Goal: Information Seeking & Learning: Compare options

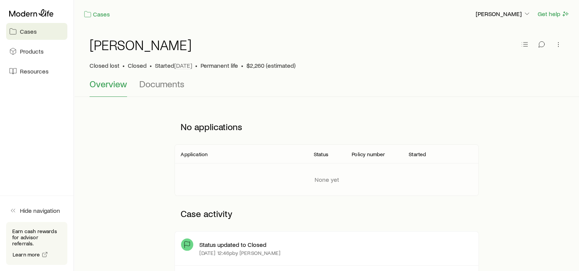
click at [31, 29] on span "Cases" at bounding box center [28, 32] width 17 height 8
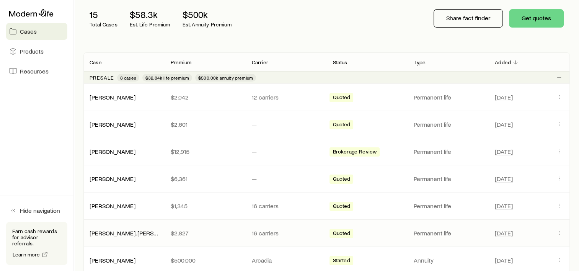
scroll to position [115, 0]
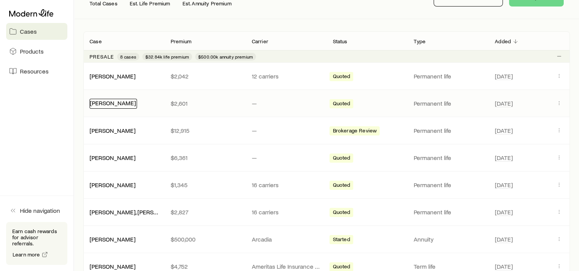
click at [116, 100] on link "[PERSON_NAME]" at bounding box center [113, 102] width 46 height 7
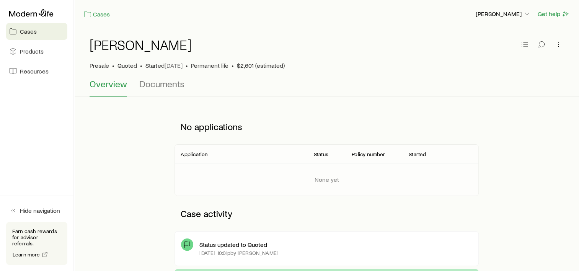
click at [163, 211] on div "No applications Application Status Policy number Started None yet Case activity…" at bounding box center [326, 189] width 487 height 160
click at [34, 57] on link "Products" at bounding box center [36, 51] width 61 height 17
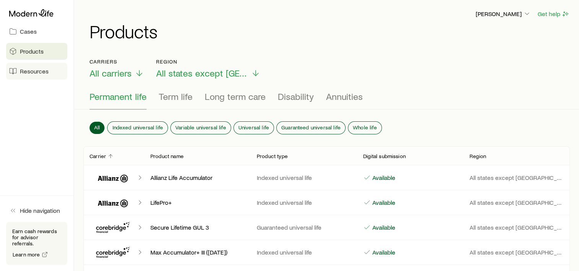
click at [34, 69] on span "Resources" at bounding box center [34, 71] width 29 height 8
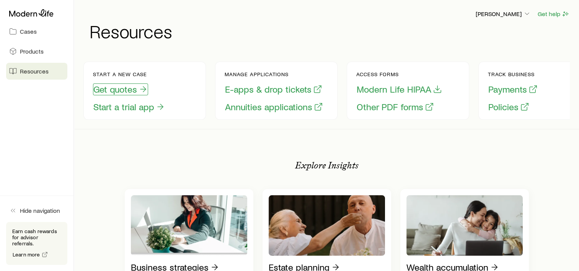
click at [112, 88] on button "Get quotes" at bounding box center [120, 89] width 55 height 12
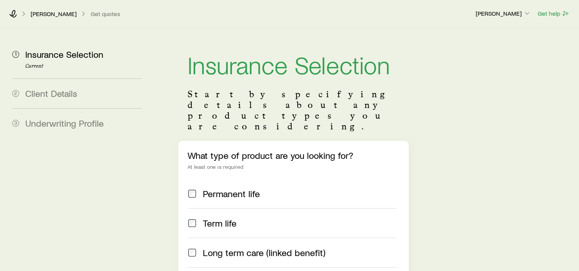
click at [17, 16] on div "[PERSON_NAME] Get quotes" at bounding box center [239, 14] width 460 height 8
click at [14, 15] on icon at bounding box center [13, 14] width 8 height 8
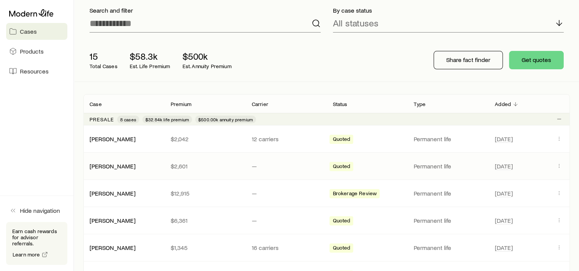
scroll to position [115, 0]
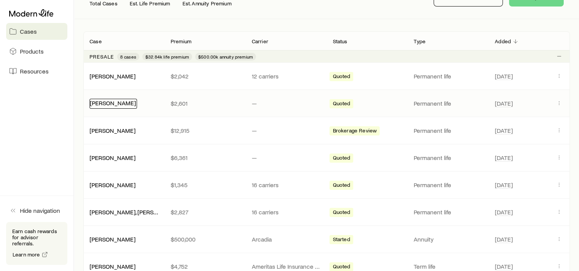
click at [117, 102] on link "[PERSON_NAME]" at bounding box center [113, 102] width 46 height 7
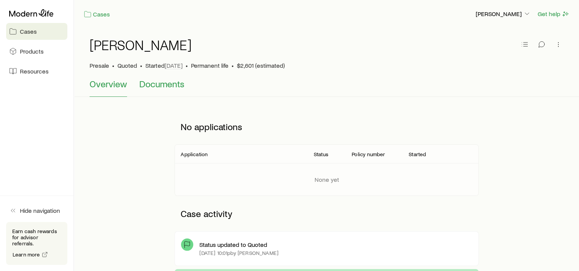
click at [164, 89] on button "Documents" at bounding box center [161, 87] width 45 height 18
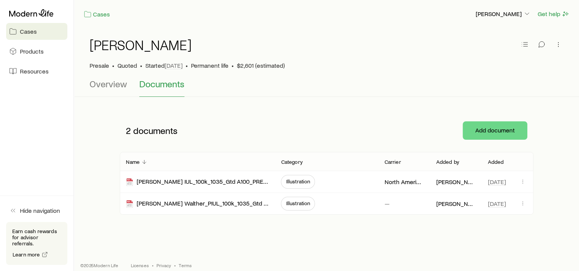
click at [204, 65] on span "Permanent life" at bounding box center [210, 66] width 38 height 8
click at [129, 67] on span "Quoted" at bounding box center [128, 66] width 20 height 8
click at [518, 181] on button "button" at bounding box center [522, 181] width 9 height 9
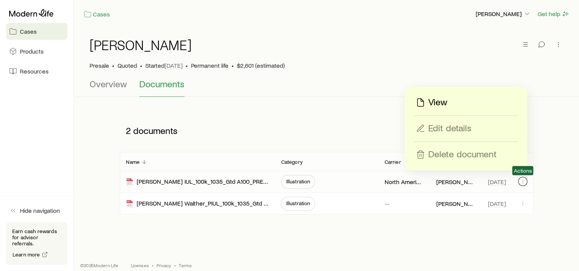
click at [518, 181] on button "button" at bounding box center [522, 181] width 9 height 9
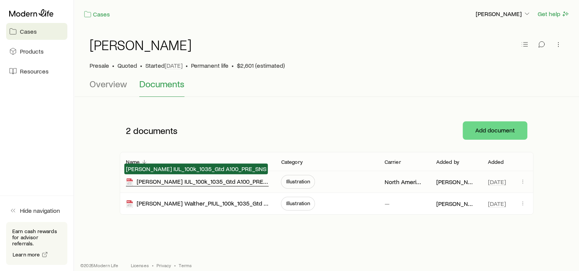
click at [228, 180] on div "[PERSON_NAME] IUL_100k_1035_Gtd A100_PRE_SNS" at bounding box center [197, 182] width 143 height 9
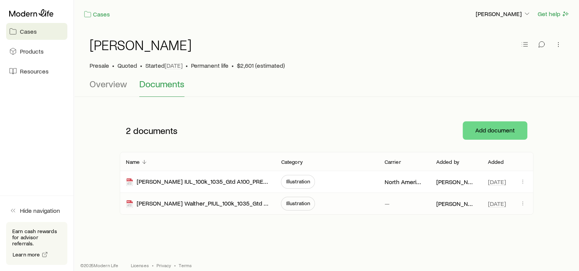
click at [303, 205] on span "Illustration" at bounding box center [298, 203] width 24 height 6
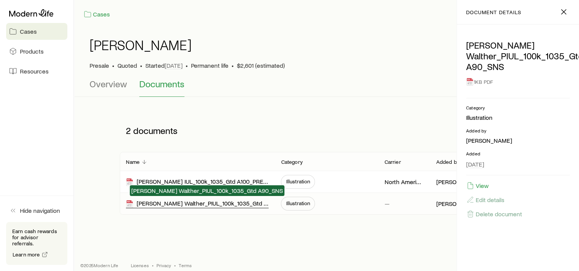
click at [209, 202] on div "[PERSON_NAME] Walther_PIUL_100k_1035_Gtd A90_SNS" at bounding box center [197, 203] width 143 height 9
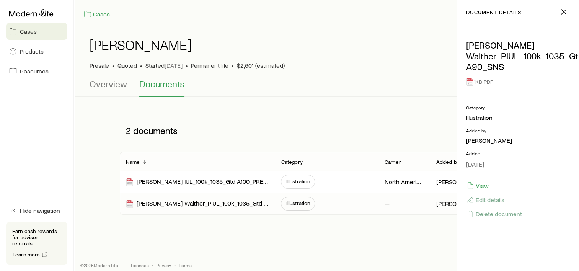
click at [259, 222] on div "[PERSON_NAME] Presale • Quoted • Started [DATE] • Permanent life • $2,601 (esti…" at bounding box center [326, 127] width 505 height 199
click at [260, 222] on div "[PERSON_NAME] Presale • Quoted • Started [DATE] • Permanent life • $2,601 (esti…" at bounding box center [326, 127] width 505 height 199
click at [316, 131] on div "2 documents" at bounding box center [242, 130] width 245 height 23
click at [565, 10] on line "button" at bounding box center [564, 12] width 5 height 5
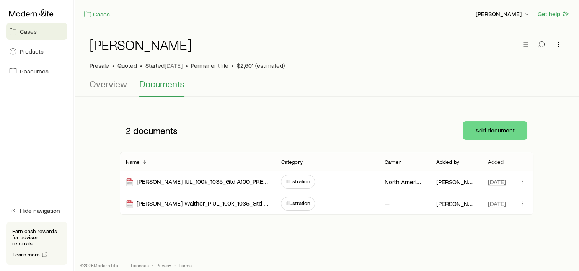
click at [307, 127] on div "2 documents" at bounding box center [242, 130] width 245 height 23
click at [20, 30] on span "Cases" at bounding box center [28, 32] width 17 height 8
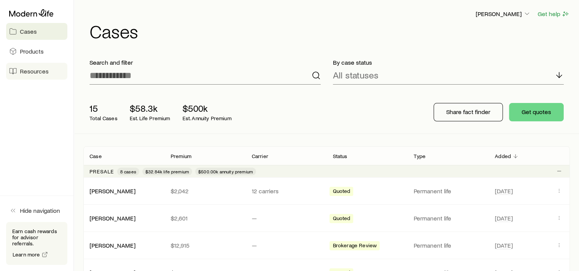
click at [31, 70] on span "Resources" at bounding box center [34, 71] width 29 height 8
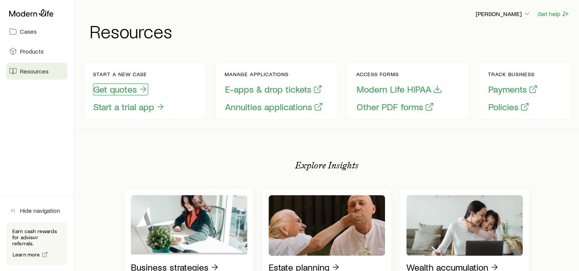
click at [115, 92] on button "Get quotes" at bounding box center [120, 89] width 55 height 12
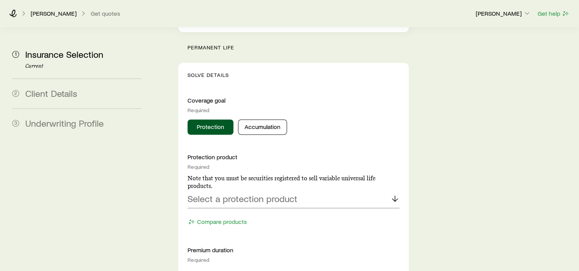
scroll to position [306, 0]
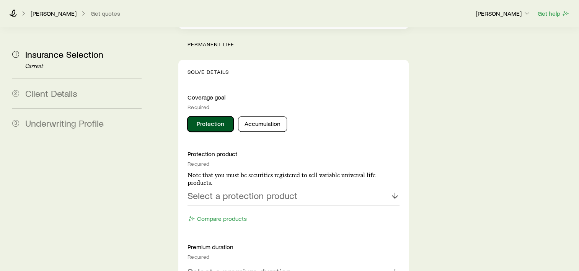
click at [205, 116] on button "Protection" at bounding box center [211, 123] width 46 height 15
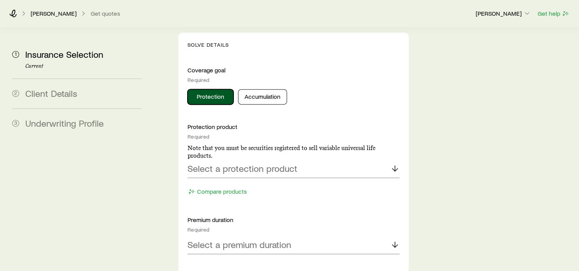
scroll to position [345, 0]
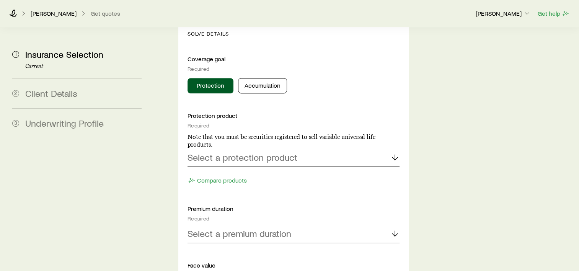
click at [213, 152] on p "Select a protection product" at bounding box center [243, 157] width 110 height 11
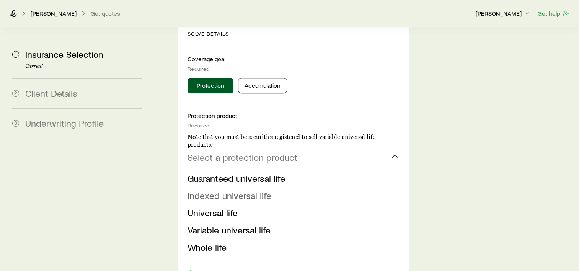
click at [216, 190] on span "Indexed universal life" at bounding box center [230, 195] width 84 height 11
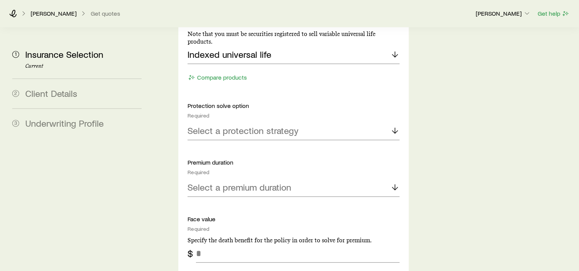
scroll to position [459, 0]
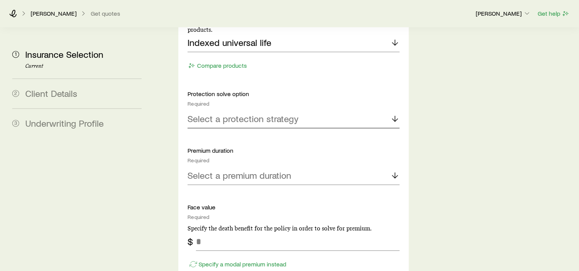
click at [221, 113] on p "Select a protection strategy" at bounding box center [243, 118] width 111 height 11
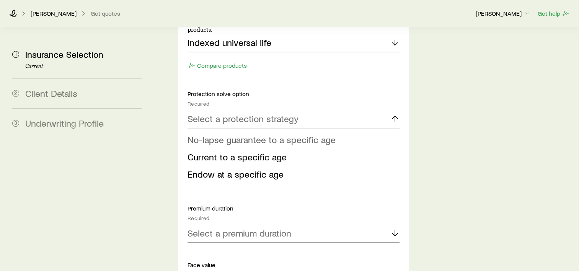
click at [222, 134] on span "No-lapse guarantee to a specific age" at bounding box center [262, 139] width 148 height 11
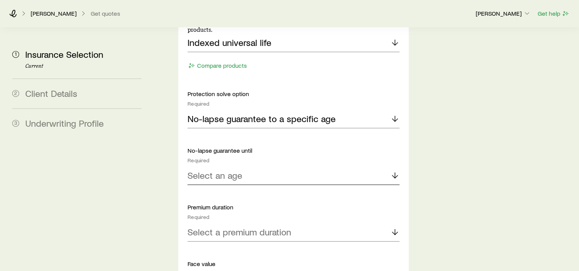
click at [222, 170] on p "Select an age" at bounding box center [215, 175] width 55 height 11
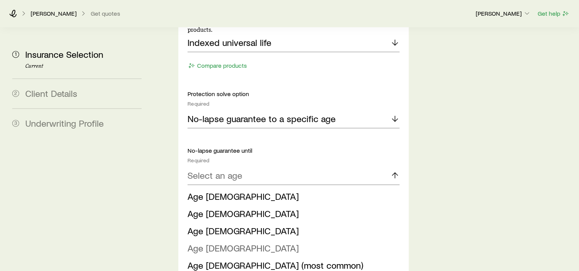
click at [209, 242] on span "Age [DEMOGRAPHIC_DATA]" at bounding box center [243, 247] width 111 height 11
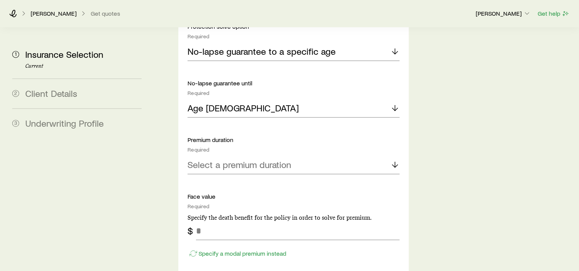
scroll to position [536, 0]
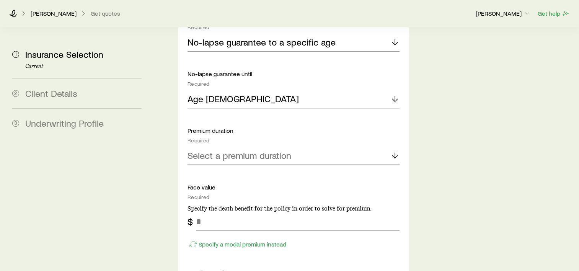
click at [227, 150] on p "Select a premium duration" at bounding box center [240, 155] width 104 height 11
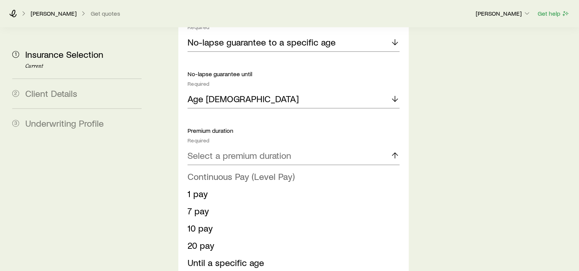
click at [213, 171] on span "Continuous Pay (Level Pay)" at bounding box center [241, 176] width 107 height 11
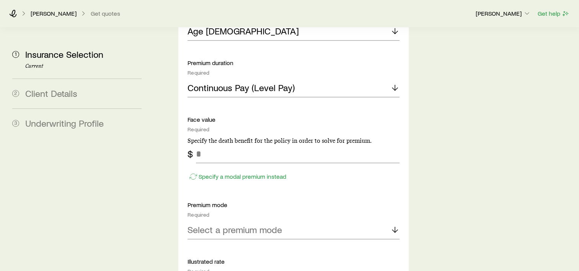
scroll to position [613, 0]
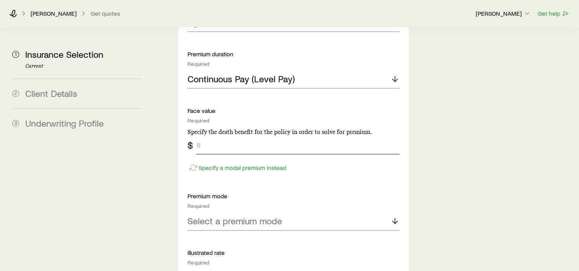
click at [237, 136] on input "tel" at bounding box center [298, 145] width 204 height 18
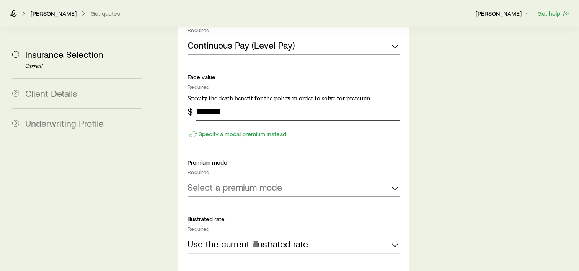
scroll to position [689, 0]
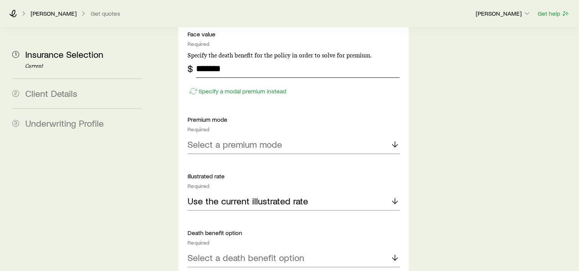
type input "*******"
click at [239, 139] on p "Select a premium mode" at bounding box center [235, 144] width 95 height 11
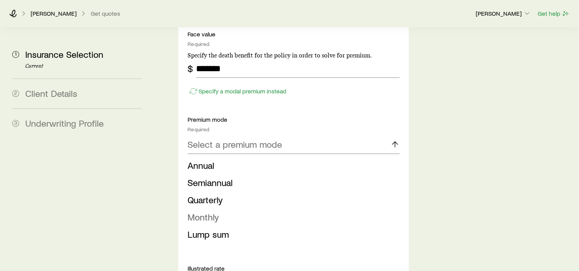
click at [214, 211] on span "Monthly" at bounding box center [203, 216] width 31 height 11
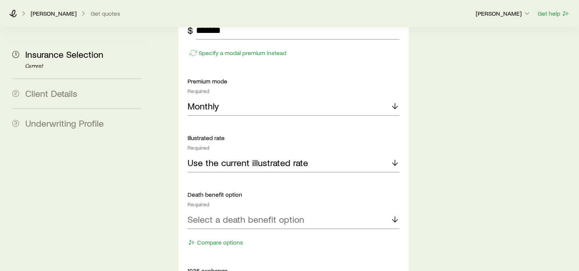
scroll to position [766, 0]
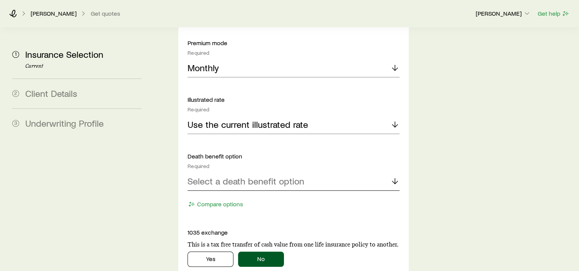
click at [248, 176] on p "Select a death benefit option" at bounding box center [246, 181] width 117 height 11
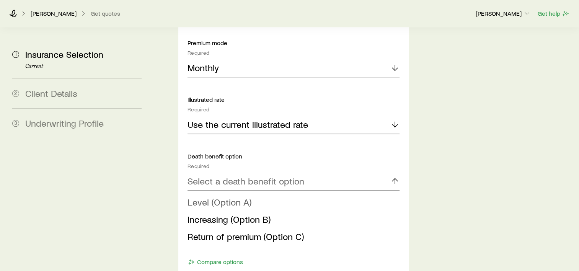
click at [213, 196] on span "Level (Option A)" at bounding box center [220, 201] width 64 height 11
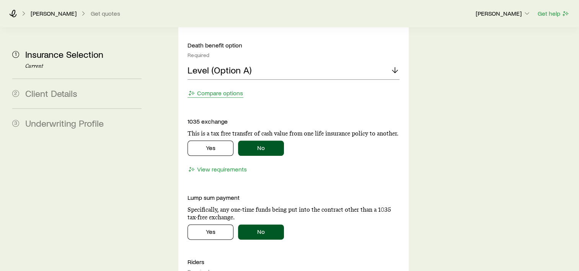
scroll to position [881, 0]
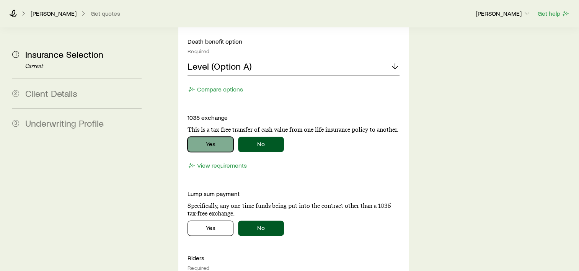
click at [209, 137] on button "Yes" at bounding box center [211, 144] width 46 height 15
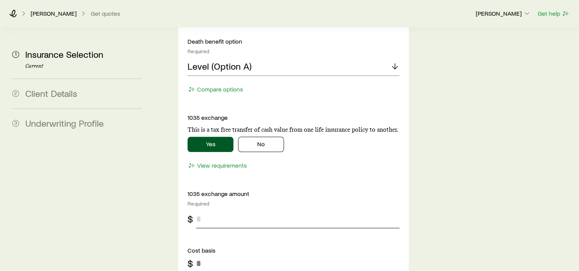
click at [214, 210] on input "tel" at bounding box center [298, 219] width 204 height 18
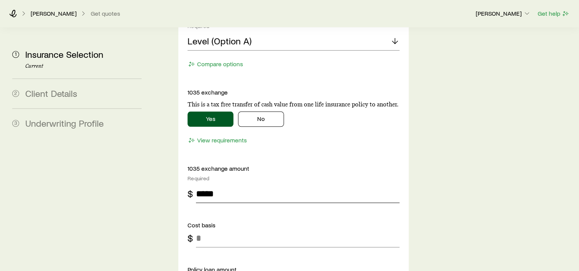
scroll to position [919, 0]
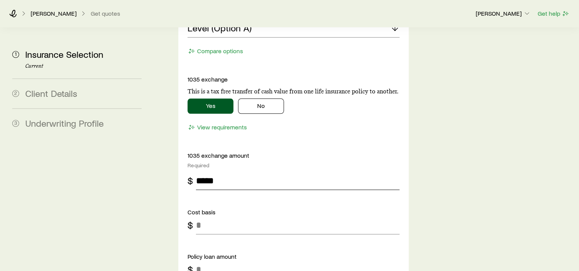
type input "*****"
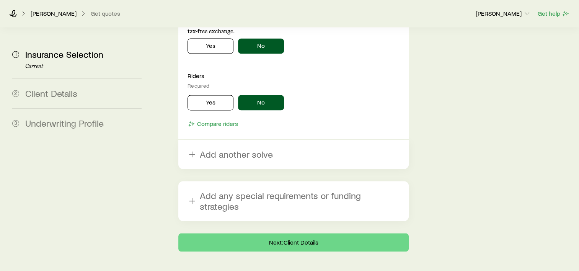
scroll to position [1218, 0]
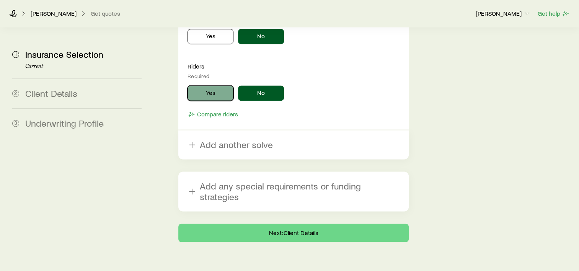
click at [204, 85] on button "Yes" at bounding box center [211, 92] width 46 height 15
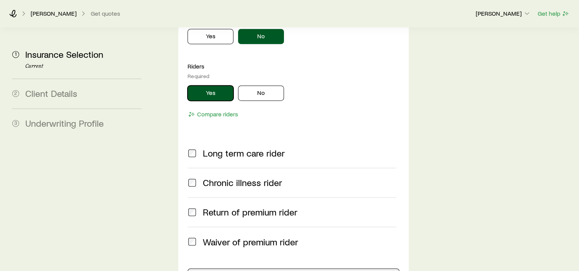
scroll to position [1256, 0]
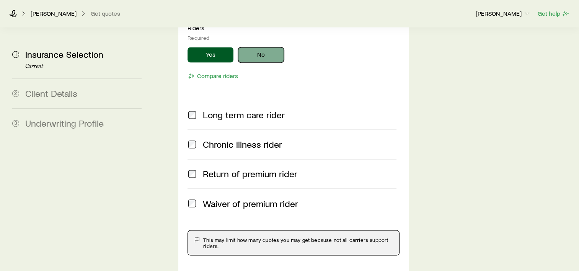
click at [261, 47] on button "No" at bounding box center [261, 54] width 46 height 15
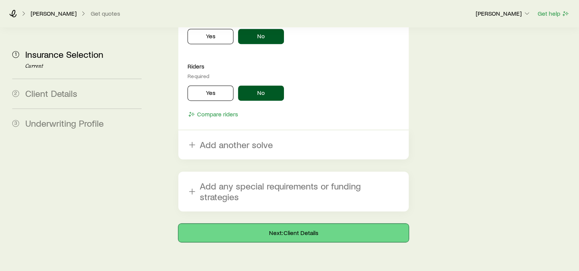
click at [292, 224] on button "Next: Client Details" at bounding box center [293, 233] width 230 height 18
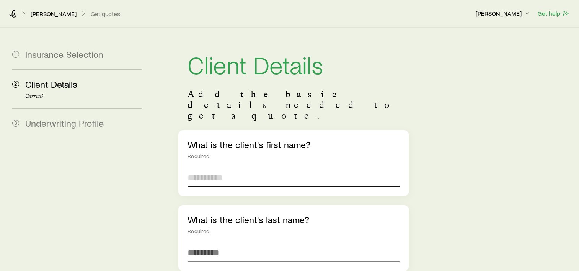
click at [266, 168] on input "text" at bounding box center [294, 177] width 212 height 18
type input "*****"
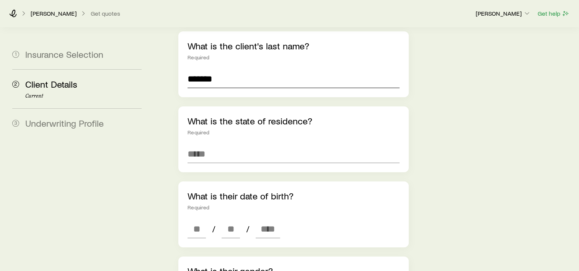
scroll to position [191, 0]
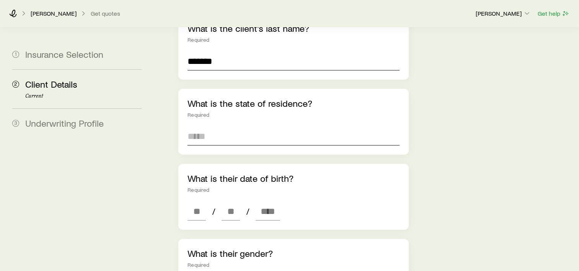
type input "*******"
click at [247, 127] on input at bounding box center [294, 136] width 212 height 18
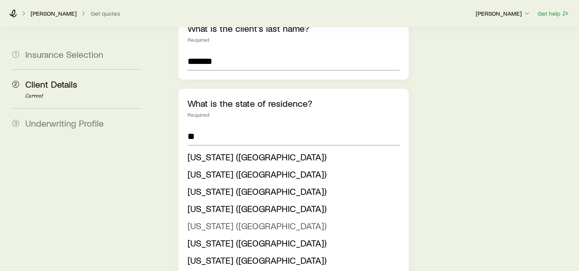
click at [197, 220] on span "[US_STATE] ([GEOGRAPHIC_DATA])" at bounding box center [257, 225] width 139 height 11
type input "*********"
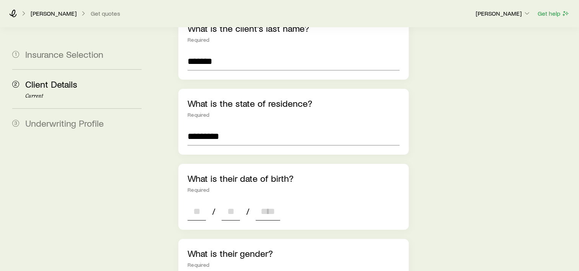
click at [196, 202] on input at bounding box center [197, 211] width 18 height 18
type input "**"
type input "****"
type input "*"
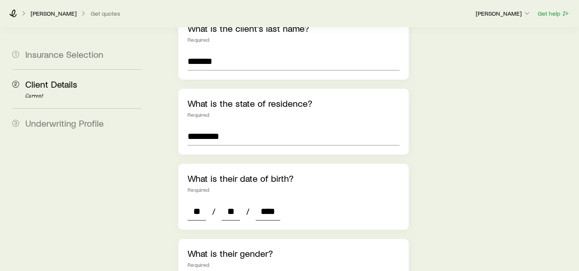
type input "*"
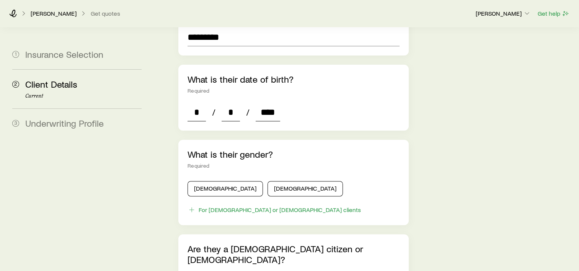
scroll to position [306, 0]
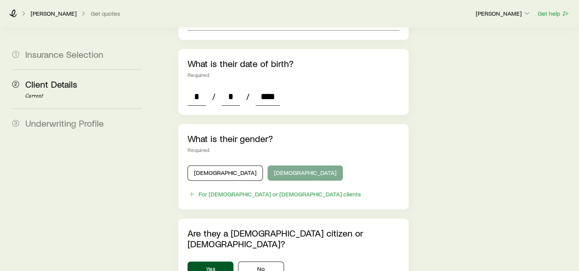
type input "****"
click at [268, 165] on button "[DEMOGRAPHIC_DATA]" at bounding box center [305, 172] width 75 height 15
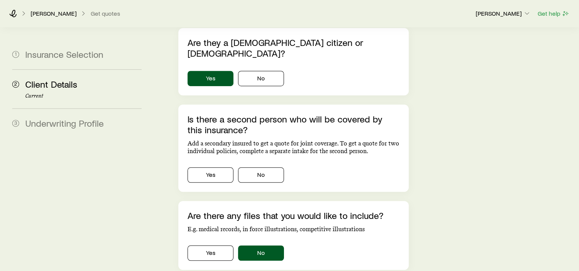
scroll to position [498, 0]
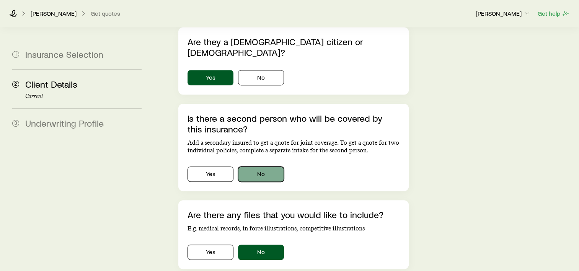
click at [267, 167] on button "No" at bounding box center [261, 174] width 46 height 15
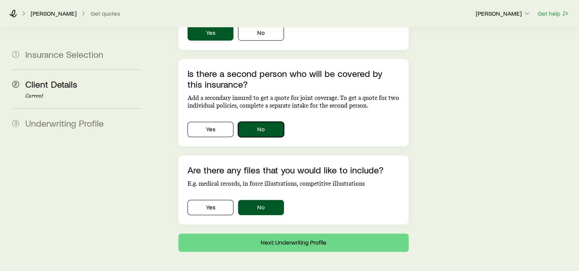
scroll to position [543, 0]
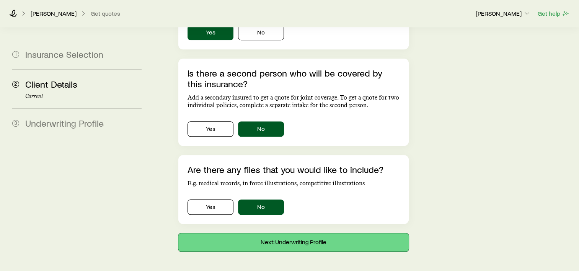
click at [320, 233] on button "Next: Underwriting Profile" at bounding box center [293, 242] width 230 height 18
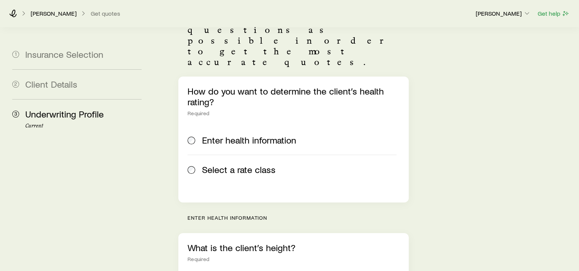
scroll to position [77, 0]
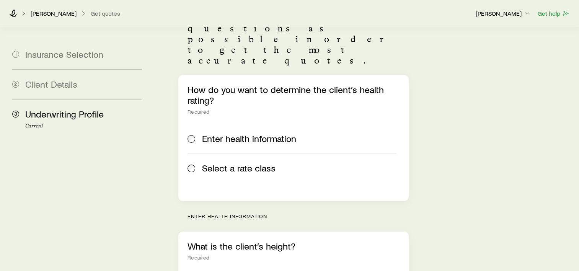
click at [228, 163] on span "Select a rate class" at bounding box center [239, 168] width 74 height 11
click at [202, 133] on span "Enter health information" at bounding box center [249, 138] width 94 height 11
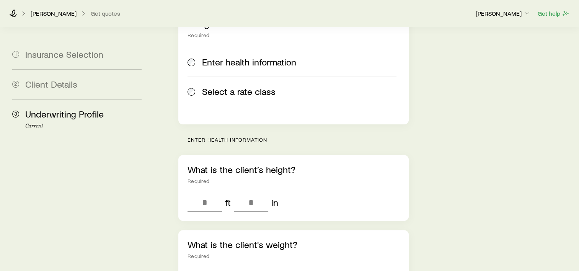
scroll to position [230, 0]
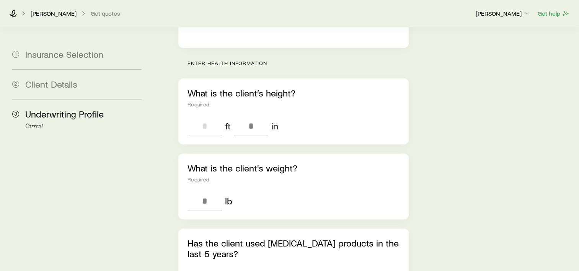
click at [204, 117] on input "tel" at bounding box center [205, 126] width 34 height 18
type input "*"
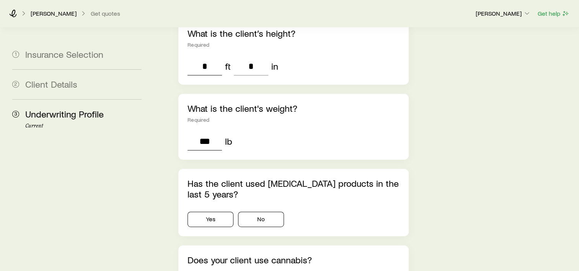
scroll to position [306, 0]
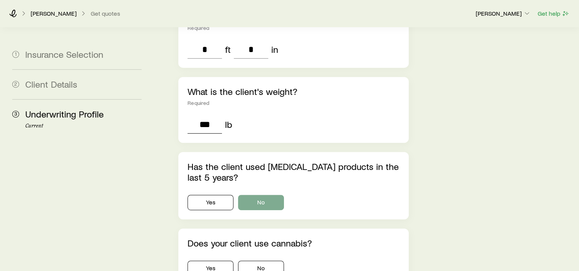
type input "***"
click at [263, 195] on button "No" at bounding box center [261, 202] width 46 height 15
click at [272, 261] on button "No" at bounding box center [261, 268] width 46 height 15
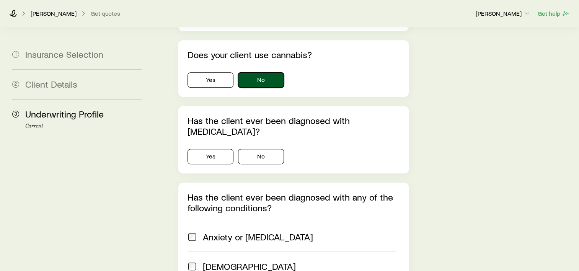
scroll to position [498, 0]
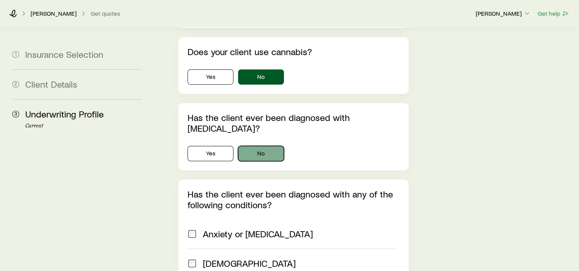
click at [264, 146] on button "No" at bounding box center [261, 153] width 46 height 15
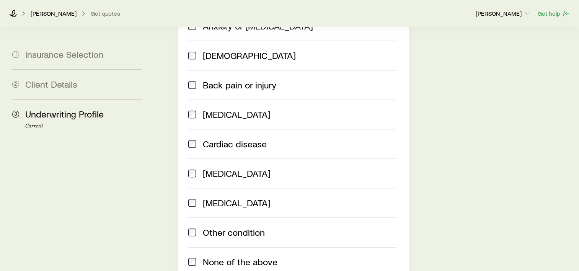
scroll to position [766, 0]
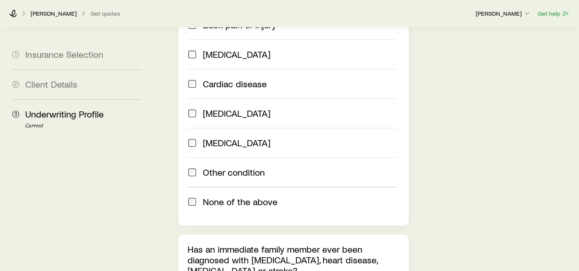
click at [196, 167] on span at bounding box center [192, 172] width 9 height 11
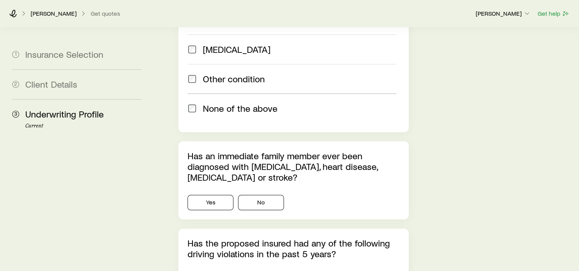
scroll to position [881, 0]
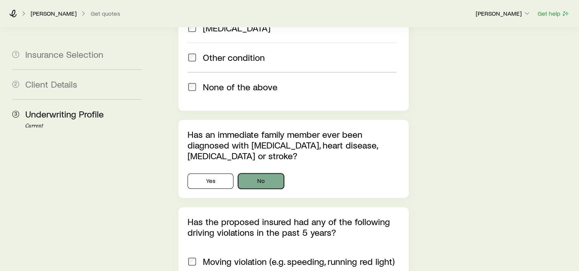
click at [269, 173] on button "No" at bounding box center [261, 180] width 46 height 15
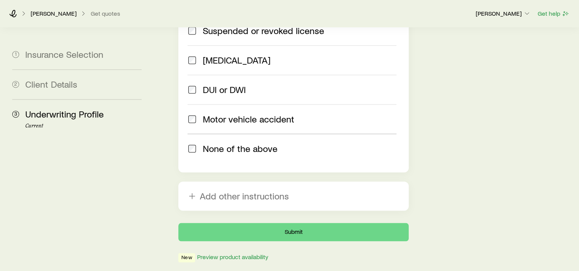
scroll to position [1148, 0]
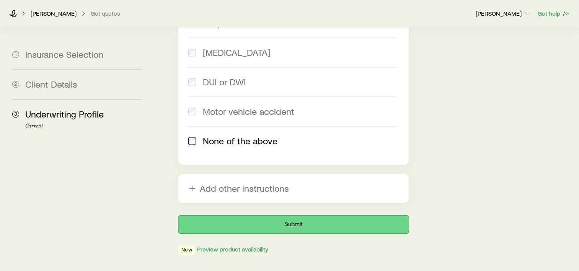
click at [323, 215] on button "Submit" at bounding box center [293, 224] width 230 height 18
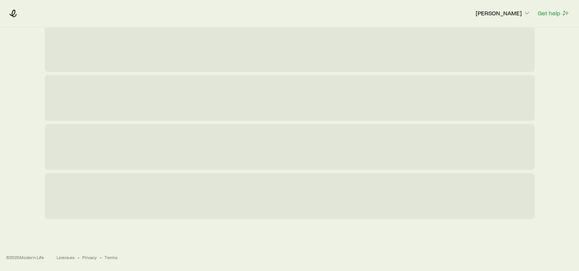
scroll to position [0, 0]
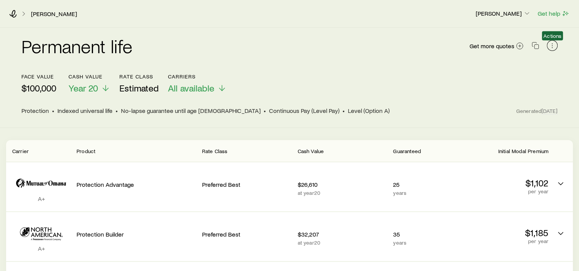
click at [556, 44] on button "button" at bounding box center [552, 45] width 11 height 11
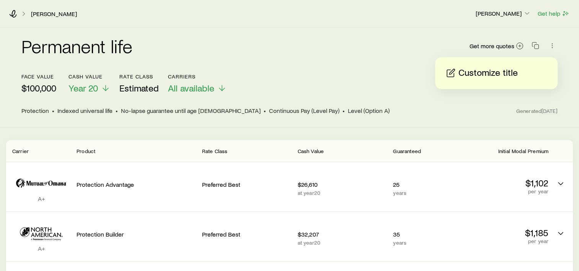
click at [159, 113] on span "No-lapse guarantee until age [DEMOGRAPHIC_DATA]" at bounding box center [191, 111] width 140 height 8
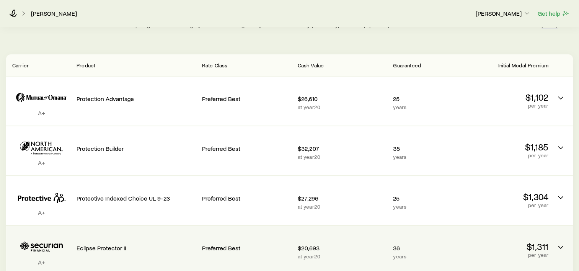
scroll to position [100, 0]
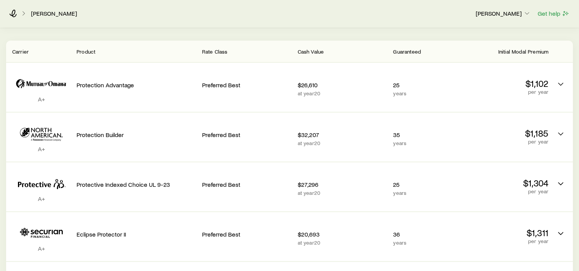
click at [202, 28] on div "Permanent life Get more quotes face value $100,000 Cash Value Year 20 Rate Clas…" at bounding box center [289, 169] width 579 height 482
click at [79, 30] on div "Permanent life Get more quotes face value $100,000 Cash Value Year 20 Rate Clas…" at bounding box center [289, 169] width 579 height 482
click at [138, 39] on div "Permanent life Get more quotes face value $100,000 Cash Value Year 20 Rate Clas…" at bounding box center [289, 169] width 579 height 482
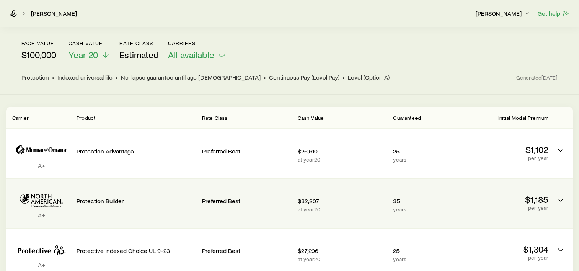
scroll to position [0, 0]
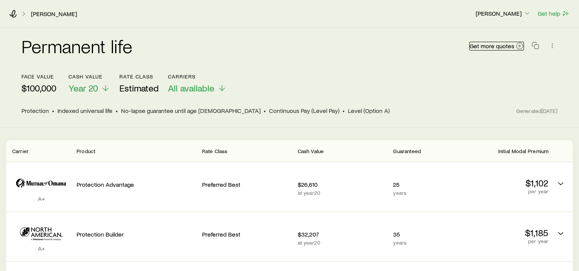
click at [496, 44] on span "Get more quotes" at bounding box center [492, 46] width 45 height 6
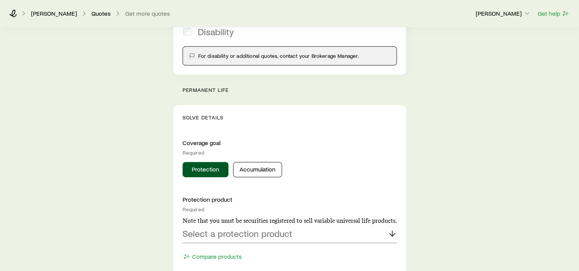
scroll to position [230, 0]
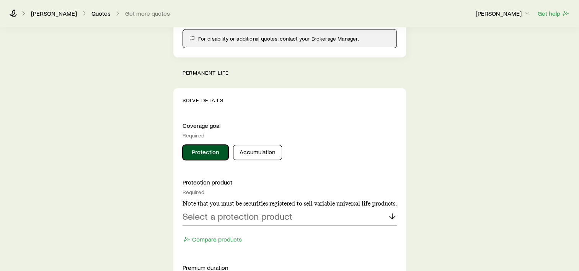
click at [195, 149] on button "Protection" at bounding box center [206, 152] width 46 height 15
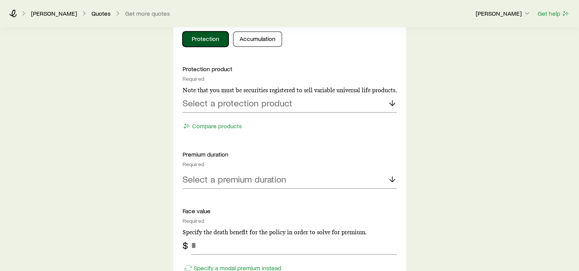
scroll to position [345, 0]
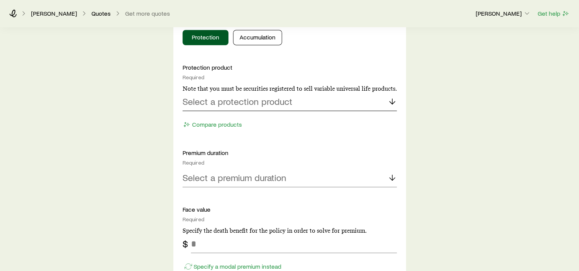
click at [204, 109] on div "Select a protection product" at bounding box center [290, 102] width 214 height 18
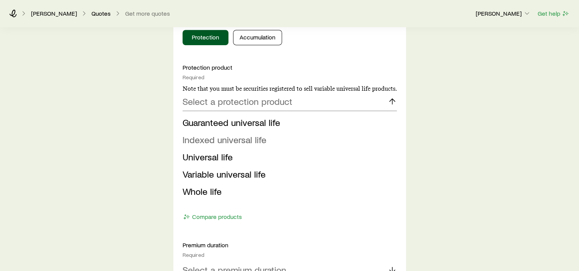
click at [203, 136] on span "Indexed universal life" at bounding box center [225, 139] width 84 height 11
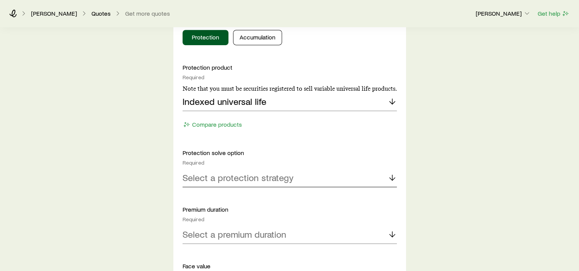
click at [211, 175] on p "Select a protection strategy" at bounding box center [238, 177] width 111 height 11
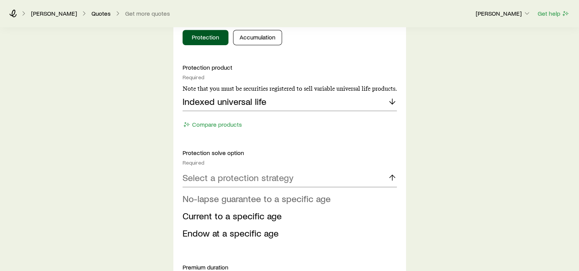
click at [214, 196] on span "No-lapse guarantee to a specific age" at bounding box center [257, 198] width 148 height 11
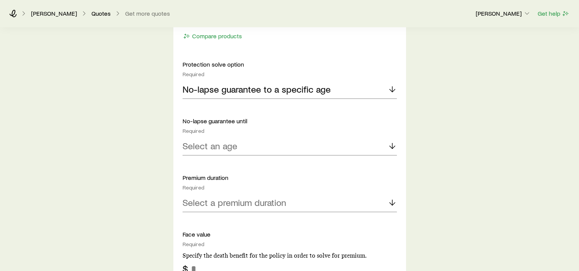
scroll to position [459, 0]
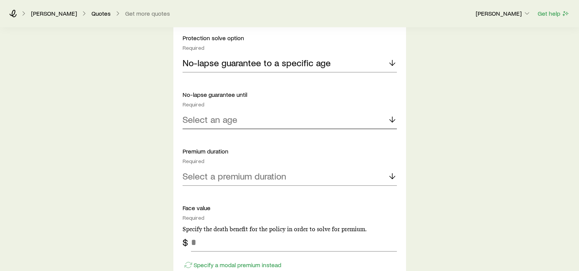
click at [217, 116] on p "Select an age" at bounding box center [210, 119] width 55 height 11
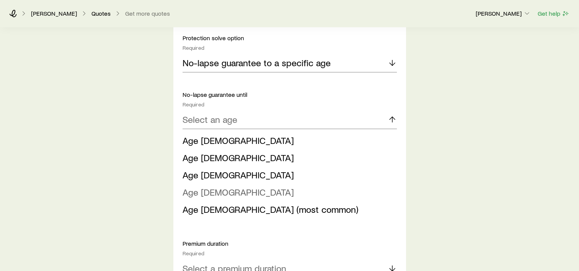
click at [201, 191] on span "Age [DEMOGRAPHIC_DATA]" at bounding box center [238, 191] width 111 height 11
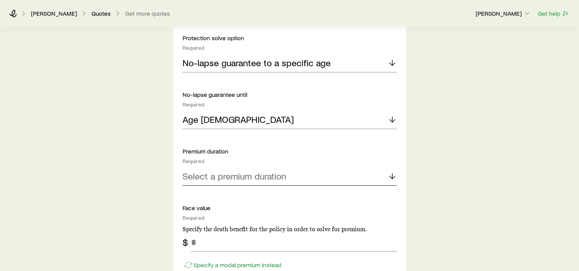
click at [306, 179] on div "Select a premium duration" at bounding box center [290, 176] width 214 height 18
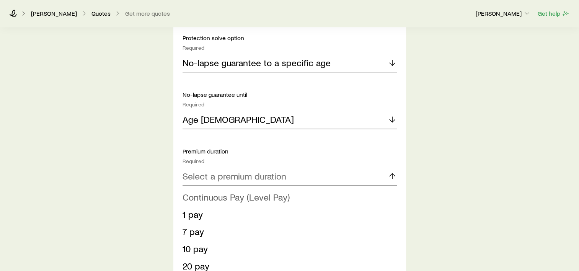
click at [223, 198] on span "Continuous Pay (Level Pay)" at bounding box center [236, 196] width 107 height 11
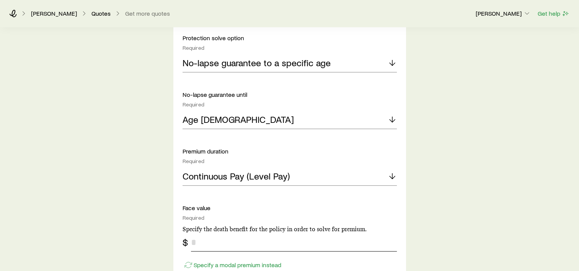
click at [217, 244] on input "tel" at bounding box center [294, 242] width 206 height 18
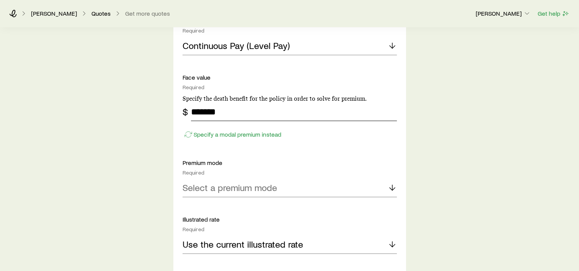
scroll to position [613, 0]
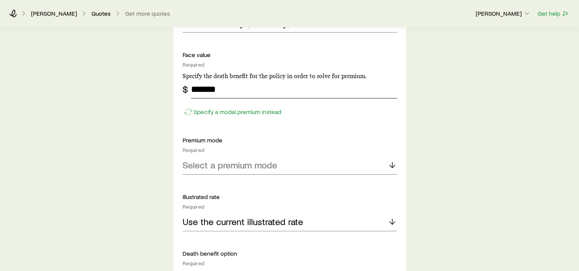
type input "*******"
click at [232, 166] on p "Select a premium mode" at bounding box center [230, 165] width 95 height 11
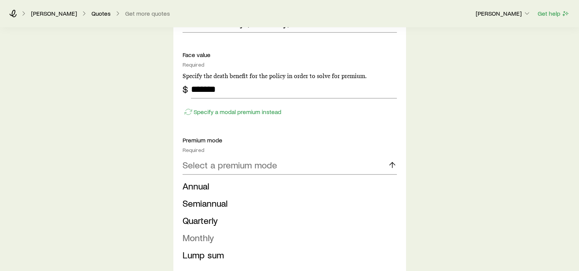
click at [209, 240] on span "Monthly" at bounding box center [198, 237] width 31 height 11
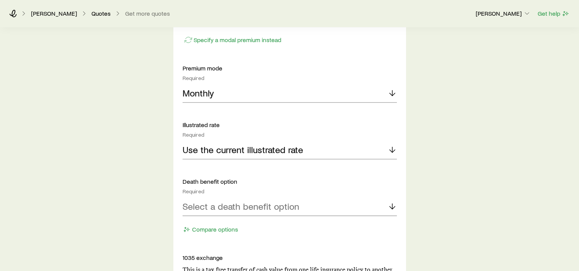
scroll to position [689, 0]
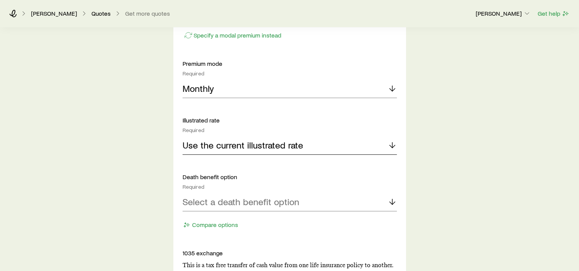
click at [224, 144] on p "Use the current illustrated rate" at bounding box center [243, 145] width 121 height 11
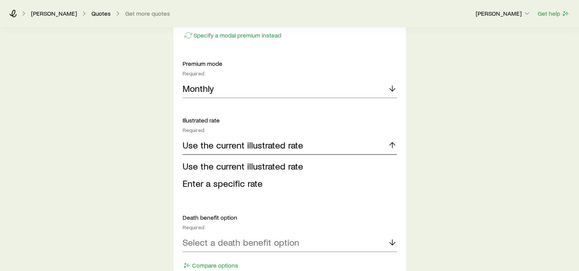
click at [224, 144] on p "Use the current illustrated rate" at bounding box center [243, 145] width 121 height 11
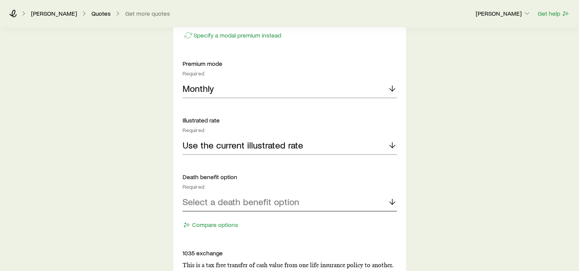
click at [219, 200] on p "Select a death benefit option" at bounding box center [241, 201] width 117 height 11
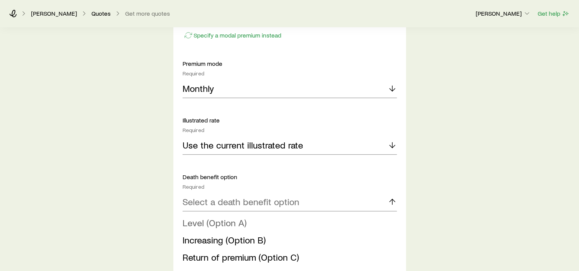
click at [212, 223] on span "Level (Option A)" at bounding box center [215, 222] width 64 height 11
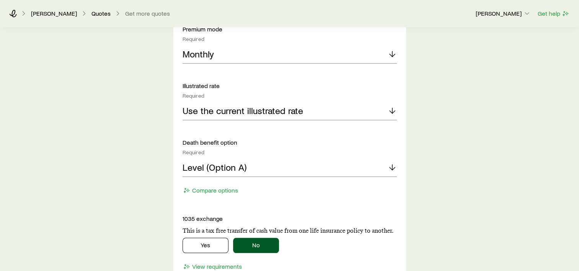
scroll to position [804, 0]
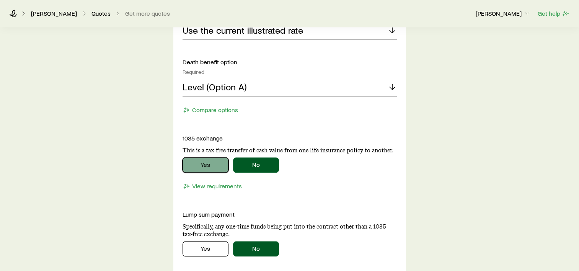
click at [197, 162] on button "Yes" at bounding box center [206, 164] width 46 height 15
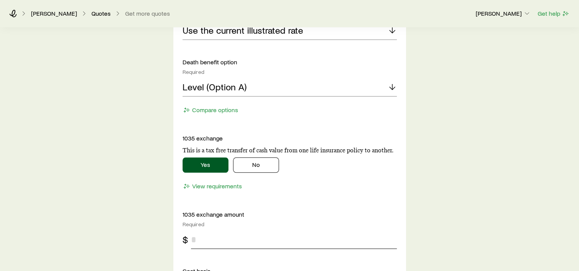
click at [234, 235] on input "tel" at bounding box center [294, 239] width 206 height 18
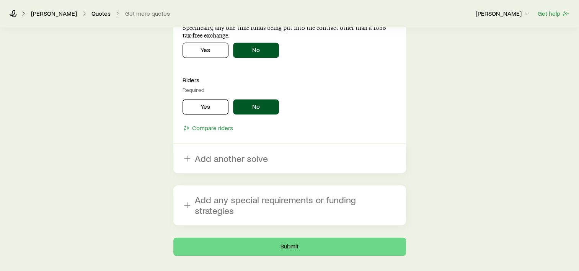
scroll to position [1148, 0]
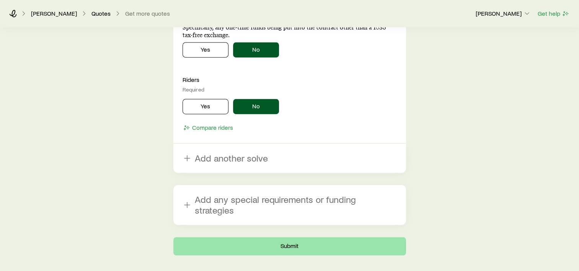
type input "*****"
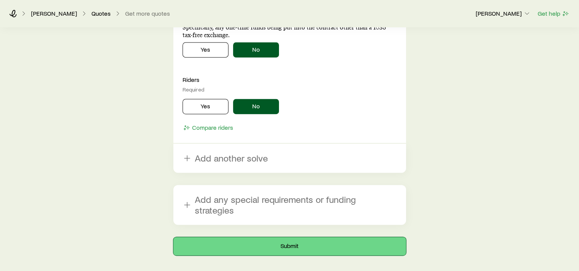
click at [292, 237] on button "Submit" at bounding box center [289, 246] width 233 height 18
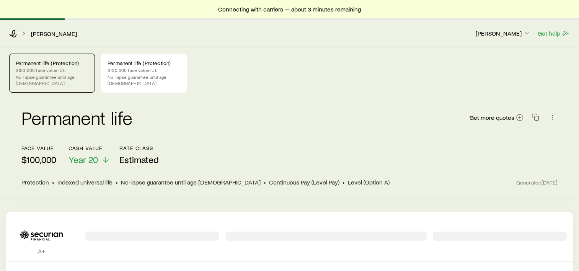
click at [58, 80] on p "No-lapse guarantee until age [DEMOGRAPHIC_DATA]" at bounding box center [52, 80] width 73 height 12
click at [149, 74] on p "No-lapse guarantee until age [DEMOGRAPHIC_DATA]" at bounding box center [144, 80] width 73 height 12
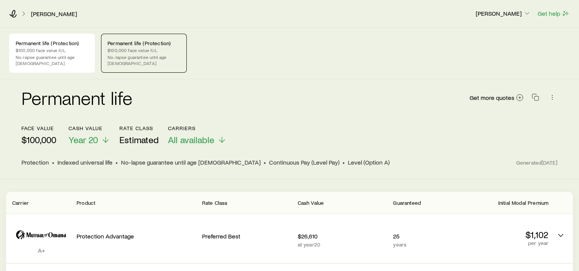
click at [405, 125] on div "face value $100,000 Cash Value Year 20 Rate Class Estimated Carriers All availa…" at bounding box center [289, 135] width 536 height 20
click at [519, 94] on icon at bounding box center [520, 98] width 8 height 8
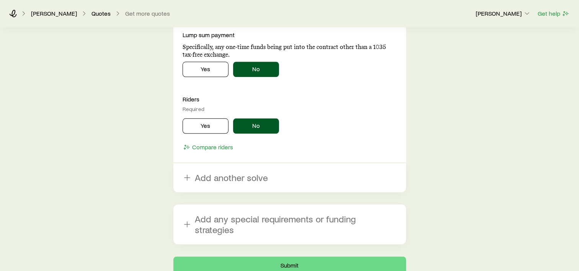
scroll to position [857, 0]
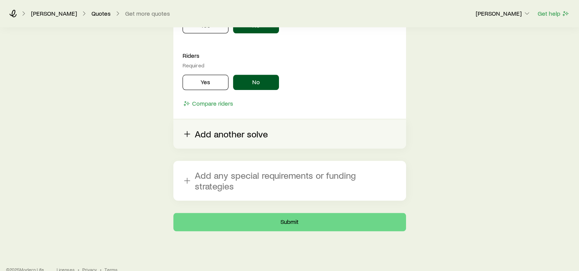
click at [190, 136] on icon "button" at bounding box center [187, 133] width 9 height 9
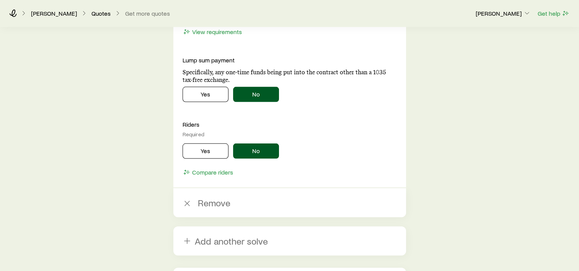
scroll to position [1591, 0]
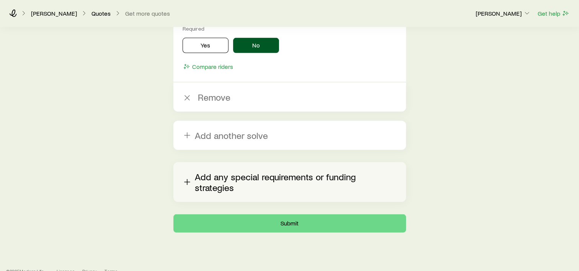
click at [196, 178] on button "Add any special requirements or funding strategies" at bounding box center [289, 182] width 233 height 40
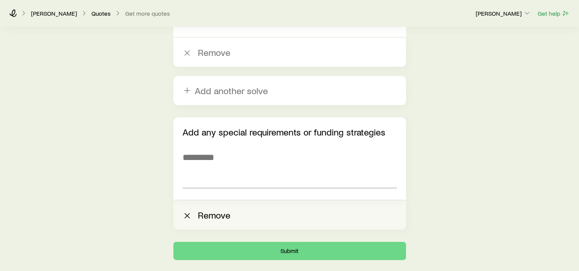
click at [242, 214] on button "Remove" at bounding box center [289, 215] width 233 height 29
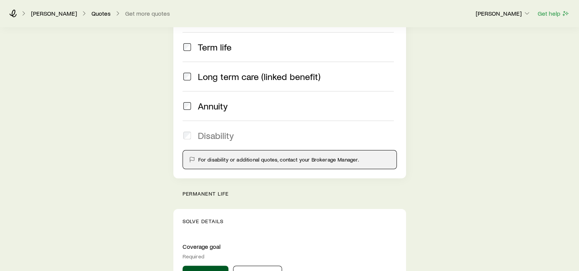
scroll to position [0, 0]
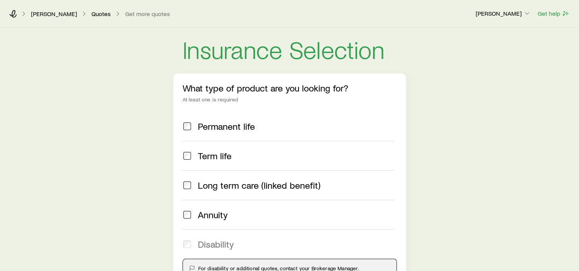
click at [91, 16] on link "Quotes" at bounding box center [101, 13] width 20 height 7
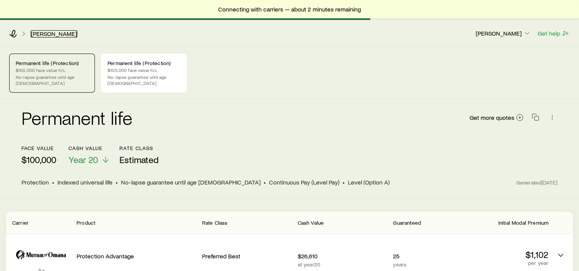
click at [52, 32] on link "[PERSON_NAME]" at bounding box center [54, 33] width 47 height 7
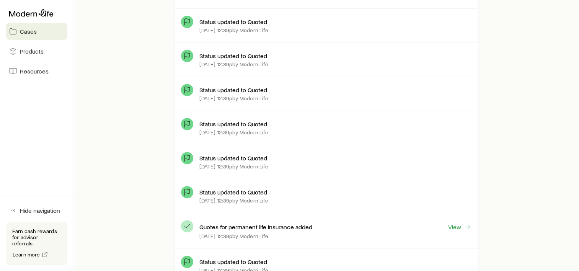
scroll to position [306, 0]
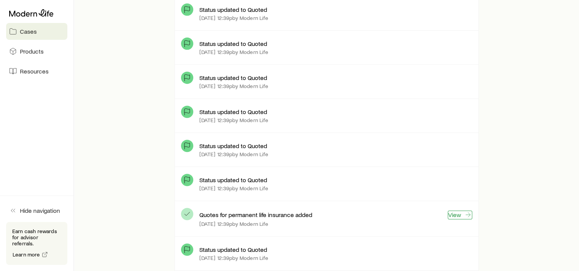
click at [459, 214] on link "View" at bounding box center [460, 215] width 25 height 9
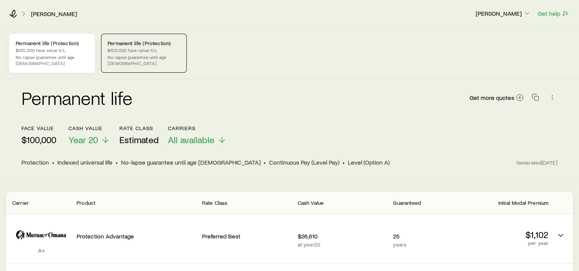
click at [48, 53] on p "$100,000 face value IUL" at bounding box center [52, 50] width 73 height 6
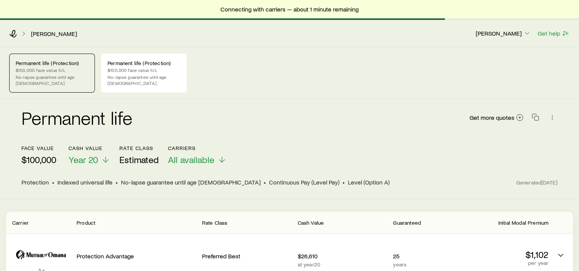
click at [49, 77] on p "No-lapse guarantee until age [DEMOGRAPHIC_DATA]" at bounding box center [52, 80] width 73 height 12
click at [131, 74] on p "No-lapse guarantee until age [DEMOGRAPHIC_DATA]" at bounding box center [144, 80] width 73 height 12
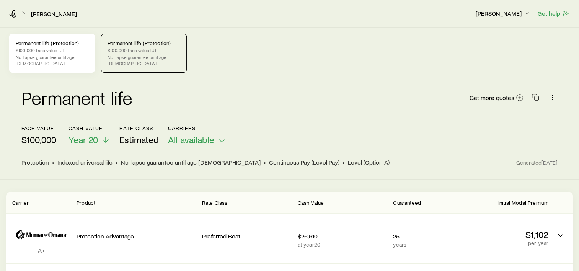
click at [72, 56] on p "No-lapse guarantee until age [DEMOGRAPHIC_DATA]" at bounding box center [52, 60] width 73 height 12
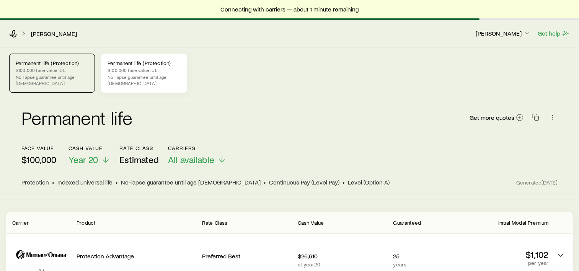
click at [164, 69] on p "$100,000 face value IUL" at bounding box center [144, 70] width 73 height 6
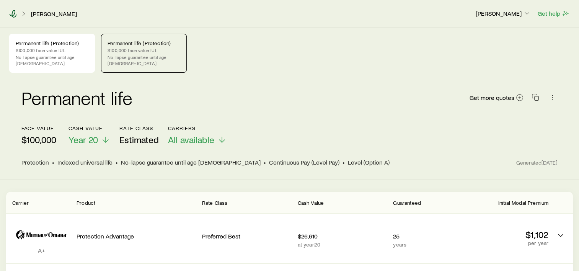
click at [9, 11] on icon at bounding box center [13, 14] width 8 height 8
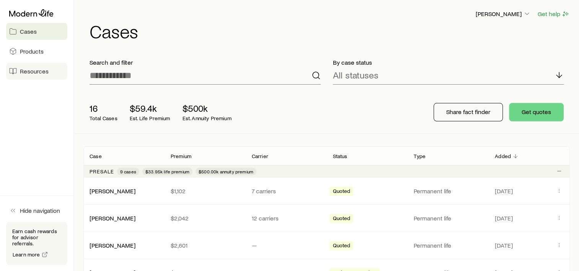
click at [27, 73] on span "Resources" at bounding box center [34, 71] width 29 height 8
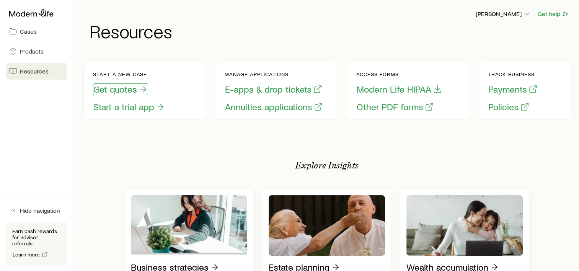
click at [131, 92] on button "Get quotes" at bounding box center [120, 89] width 55 height 12
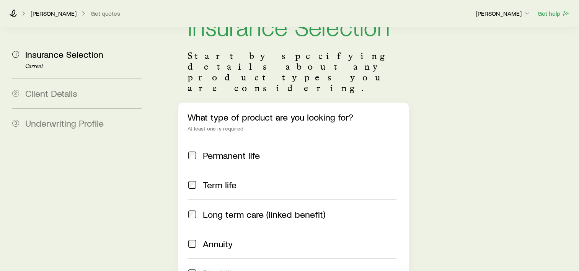
click at [196, 142] on label "Permanent life" at bounding box center [292, 155] width 209 height 29
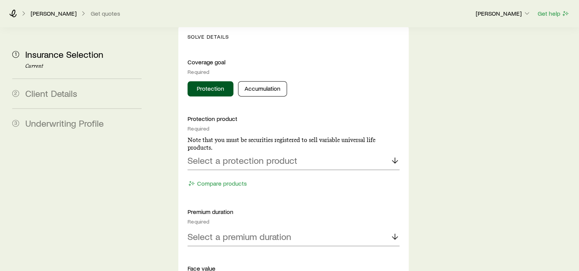
scroll to position [383, 0]
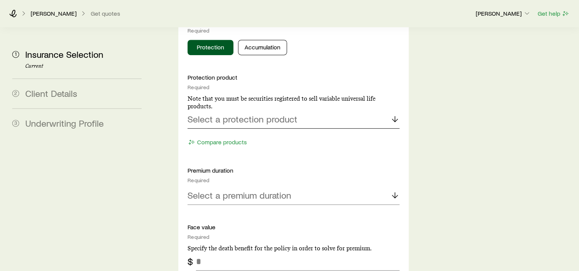
click at [230, 110] on div "Select a protection product" at bounding box center [294, 119] width 212 height 18
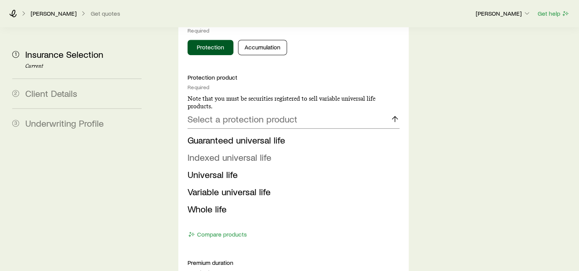
click at [227, 152] on span "Indexed universal life" at bounding box center [230, 157] width 84 height 11
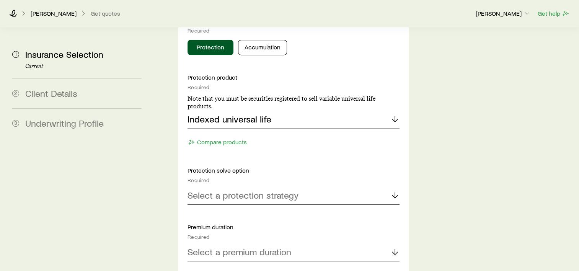
click at [224, 190] on p "Select a protection strategy" at bounding box center [243, 195] width 111 height 11
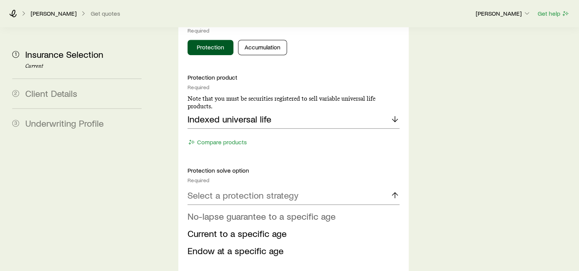
click at [228, 211] on span "No-lapse guarantee to a specific age" at bounding box center [262, 216] width 148 height 11
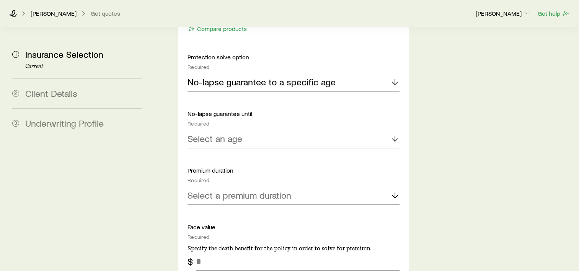
scroll to position [498, 0]
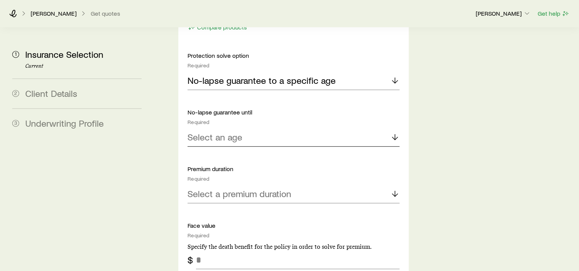
click at [226, 132] on p "Select an age" at bounding box center [215, 137] width 55 height 11
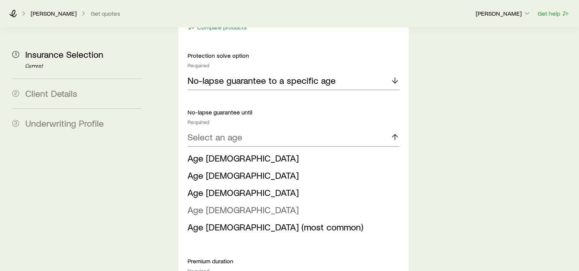
click at [213, 204] on span "Age [DEMOGRAPHIC_DATA]" at bounding box center [243, 209] width 111 height 11
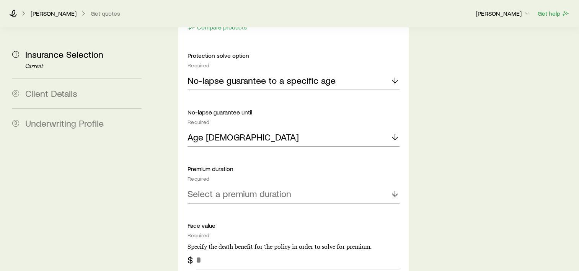
click at [217, 188] on p "Select a premium duration" at bounding box center [240, 193] width 104 height 11
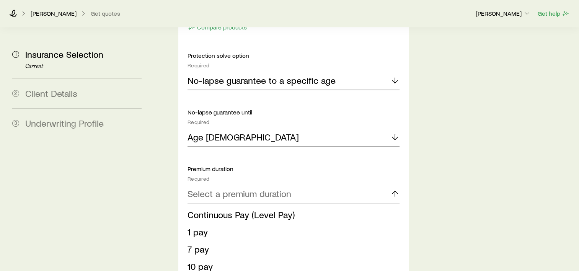
drag, startPoint x: 211, startPoint y: 191, endPoint x: 221, endPoint y: 198, distance: 12.0
click at [211, 209] on span "Continuous Pay (Level Pay)" at bounding box center [241, 214] width 107 height 11
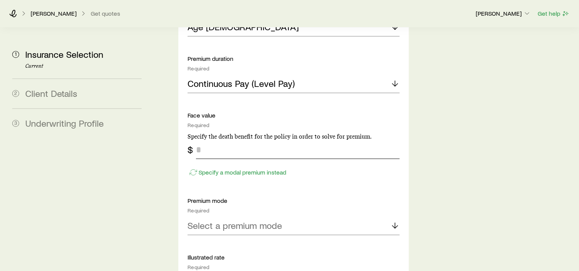
scroll to position [613, 0]
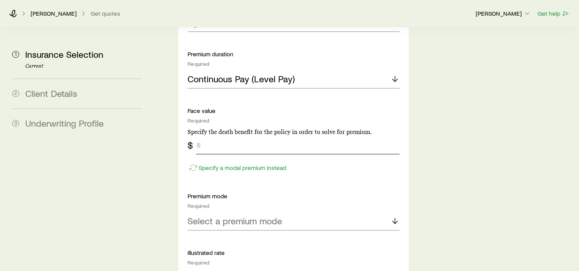
click at [211, 136] on input "tel" at bounding box center [298, 145] width 204 height 18
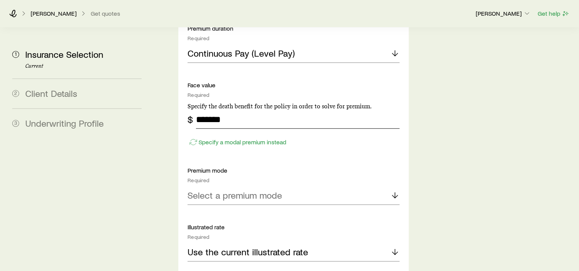
scroll to position [651, 0]
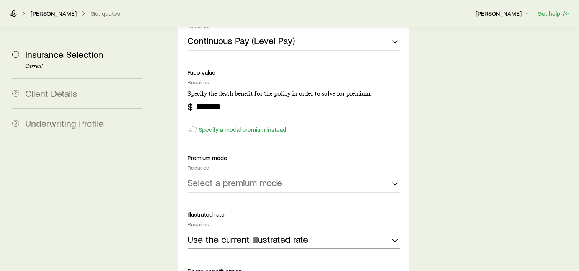
type input "*******"
click at [255, 177] on p "Select a premium mode" at bounding box center [235, 182] width 95 height 11
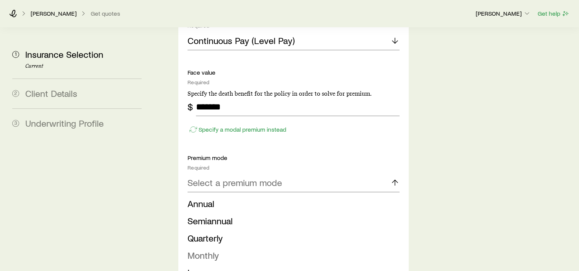
click at [213, 250] on span "Monthly" at bounding box center [203, 255] width 31 height 11
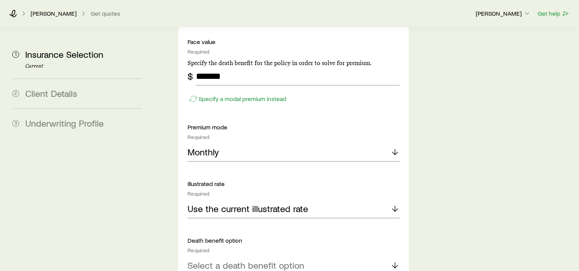
scroll to position [727, 0]
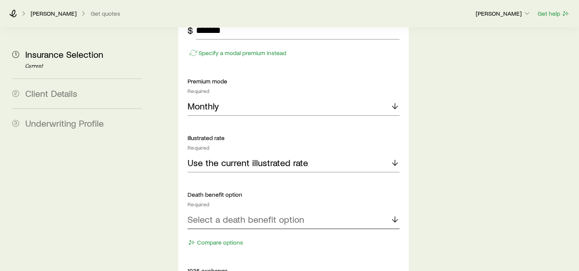
click at [222, 211] on div "Select a death benefit option" at bounding box center [294, 220] width 212 height 18
click at [222, 235] on span "Level (Option A)" at bounding box center [220, 240] width 64 height 11
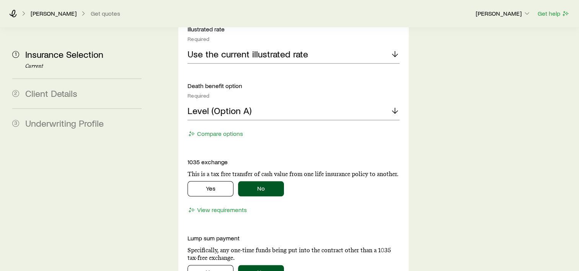
scroll to position [842, 0]
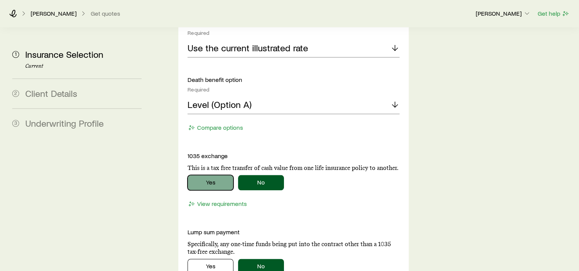
click at [212, 175] on button "Yes" at bounding box center [211, 182] width 46 height 15
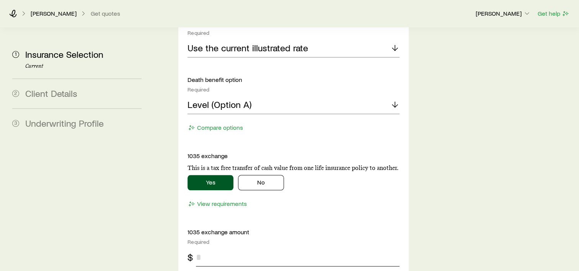
click at [219, 248] on input "tel" at bounding box center [298, 257] width 204 height 18
type input "*****"
click at [401, 183] on div "Solve Details Coverage goal Required Protection Accumulation Protection product…" at bounding box center [293, 14] width 230 height 981
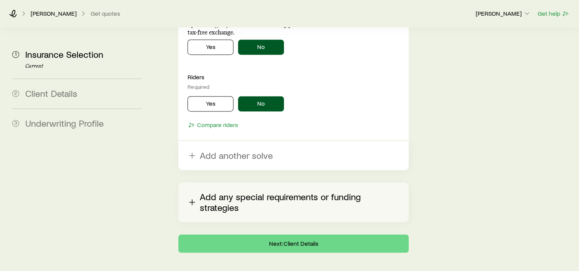
scroll to position [1218, 0]
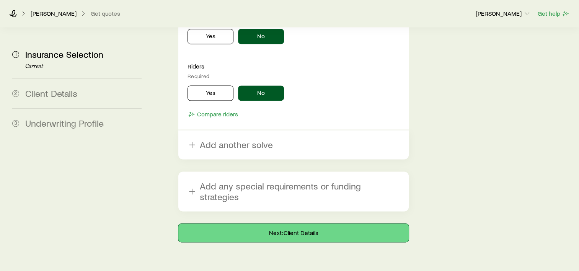
click at [292, 224] on button "Next: Client Details" at bounding box center [293, 233] width 230 height 18
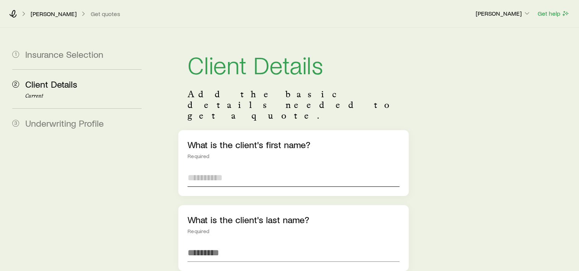
click at [281, 168] on input "text" at bounding box center [294, 177] width 212 height 18
type input "*****"
type input "*"
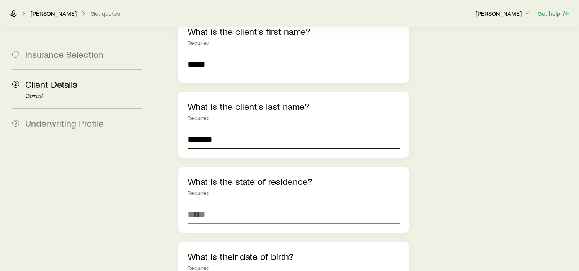
scroll to position [115, 0]
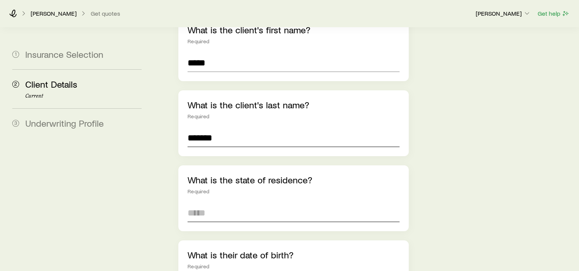
type input "*******"
click at [262, 204] on input at bounding box center [294, 213] width 212 height 18
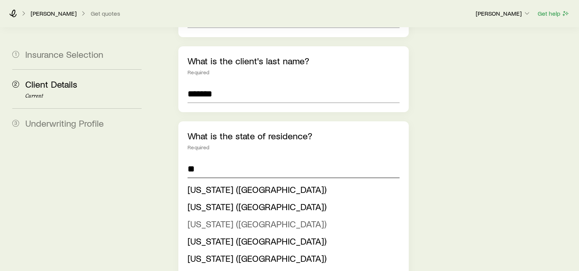
scroll to position [191, 0]
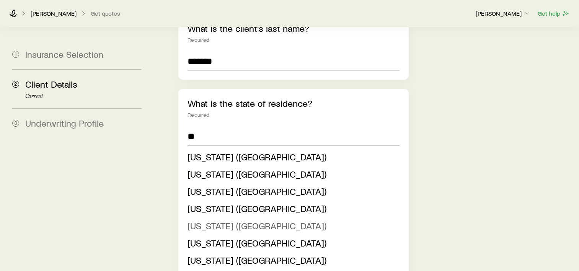
click at [211, 220] on span "[US_STATE] ([GEOGRAPHIC_DATA])" at bounding box center [257, 225] width 139 height 11
type input "*********"
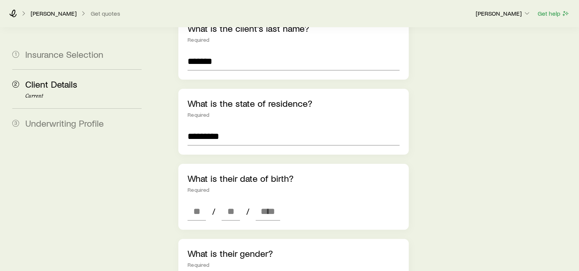
scroll to position [230, 0]
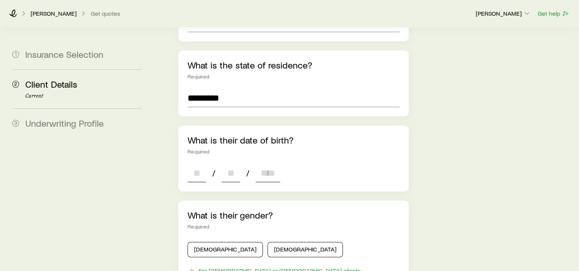
click at [201, 164] on input at bounding box center [197, 173] width 18 height 18
type input "*"
type input "**"
type input "****"
type input "*"
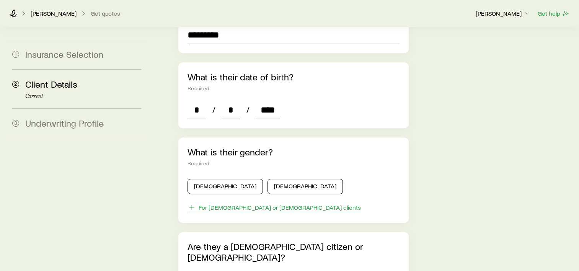
scroll to position [306, 0]
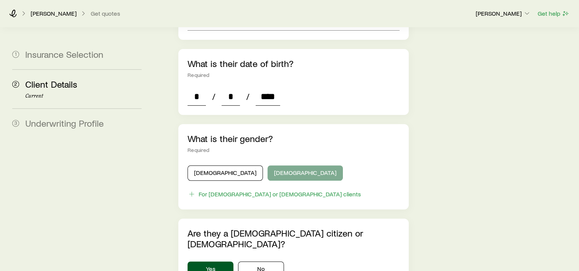
type input "****"
click at [276, 165] on button "[DEMOGRAPHIC_DATA]" at bounding box center [305, 172] width 75 height 15
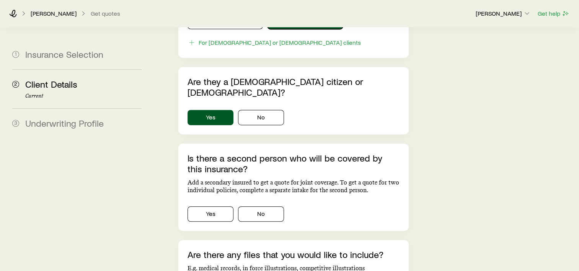
scroll to position [459, 0]
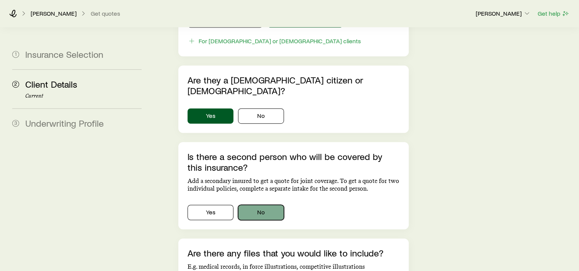
click at [272, 205] on button "No" at bounding box center [261, 212] width 46 height 15
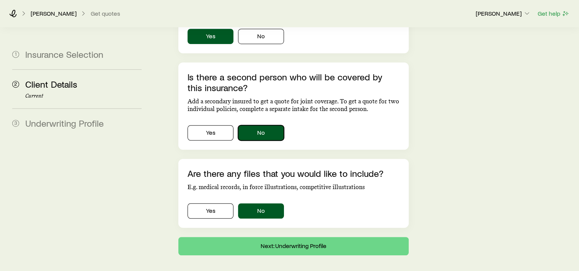
scroll to position [543, 0]
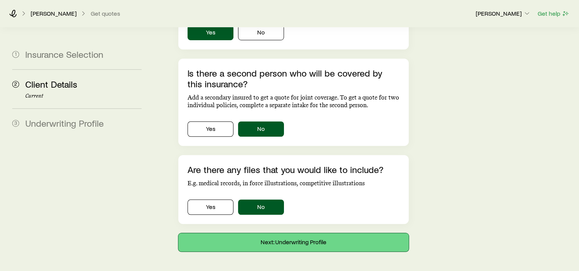
click at [313, 233] on button "Next: Underwriting Profile" at bounding box center [293, 242] width 230 height 18
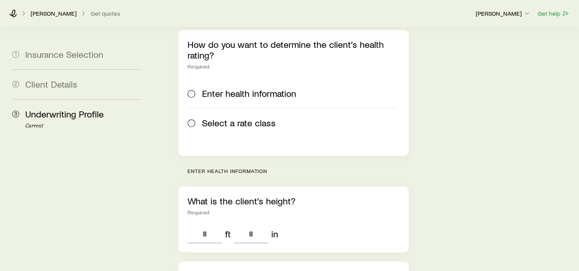
scroll to position [77, 0]
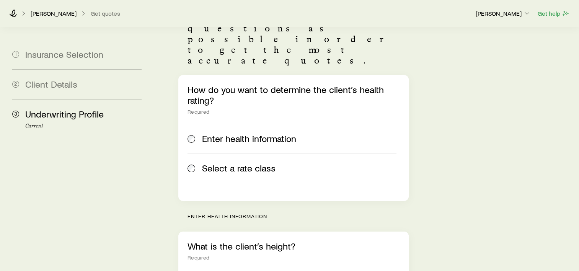
click at [202, 153] on label "Select a rate class" at bounding box center [292, 167] width 209 height 29
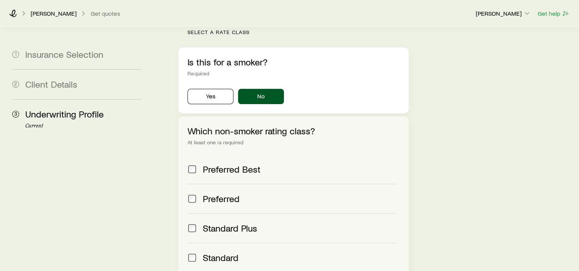
scroll to position [306, 0]
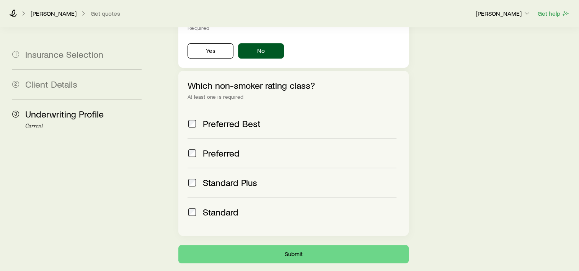
click at [196, 148] on span at bounding box center [192, 153] width 9 height 11
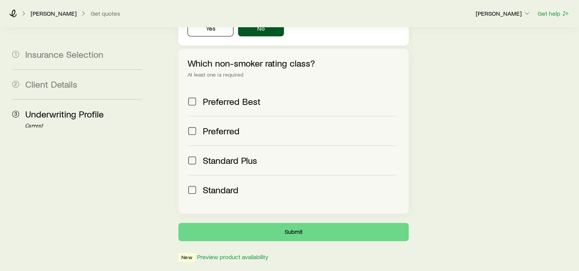
scroll to position [339, 0]
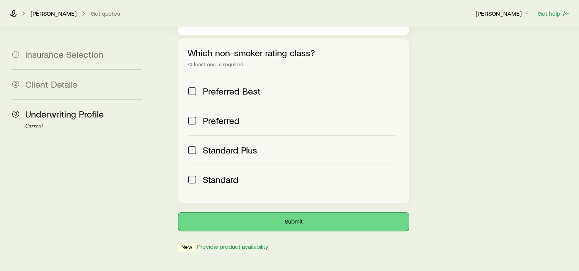
click at [300, 212] on button "Submit" at bounding box center [293, 221] width 230 height 18
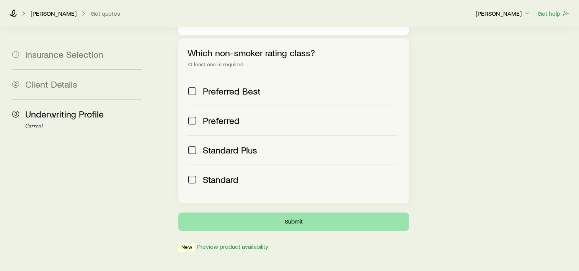
scroll to position [0, 0]
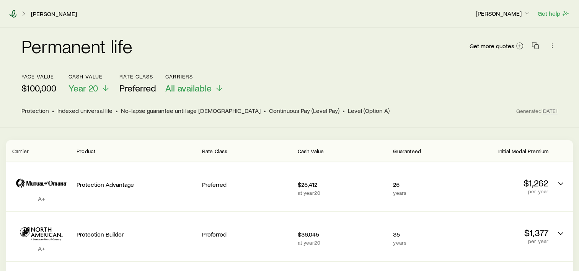
click at [12, 14] on icon at bounding box center [13, 14] width 7 height 8
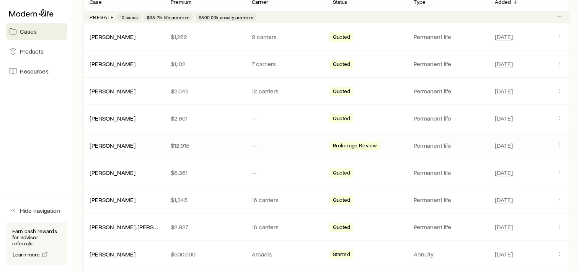
scroll to position [193, 0]
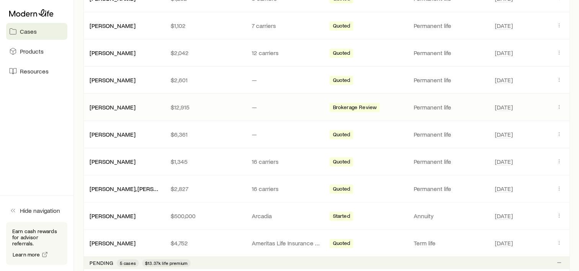
click at [565, 105] on div "[DATE]" at bounding box center [529, 107] width 81 height 10
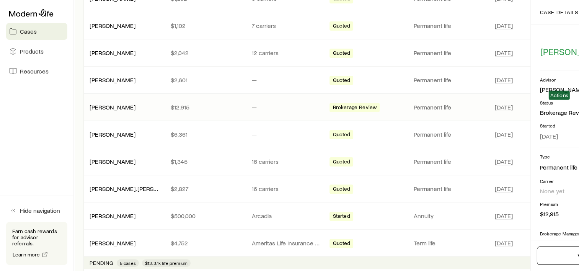
click at [558, 105] on body "Cases Products Resources Hide navigation Earn cash rewards for advisor referral…" at bounding box center [289, 228] width 579 height 843
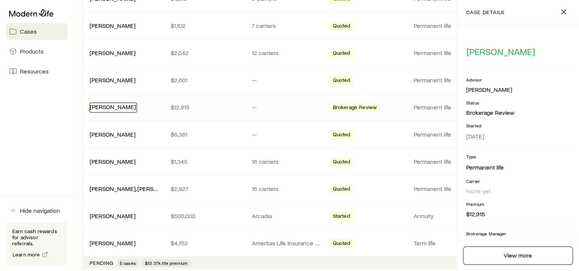
click at [102, 105] on link "[PERSON_NAME]" at bounding box center [113, 106] width 46 height 7
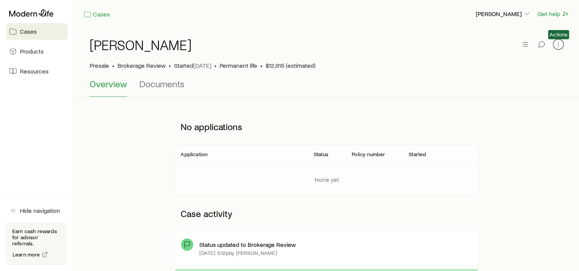
click at [560, 43] on icon "button" at bounding box center [559, 45] width 8 height 8
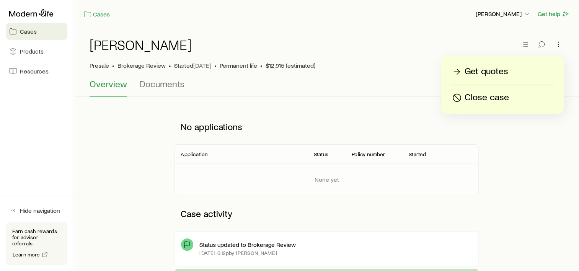
click at [487, 97] on p "Close case" at bounding box center [487, 97] width 44 height 12
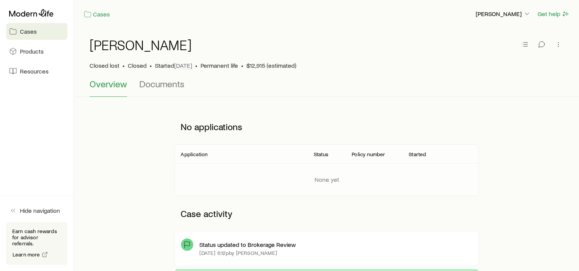
click at [27, 33] on span "Cases" at bounding box center [28, 32] width 17 height 8
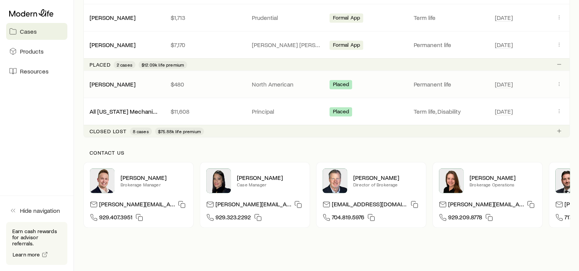
scroll to position [536, 0]
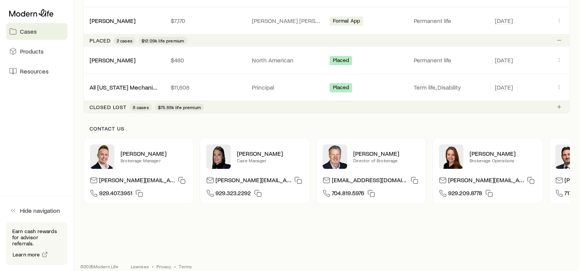
click at [143, 106] on span "8 cases" at bounding box center [141, 107] width 16 height 6
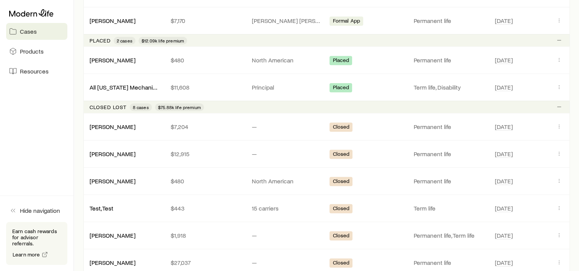
click at [143, 106] on span "8 cases" at bounding box center [141, 107] width 16 height 6
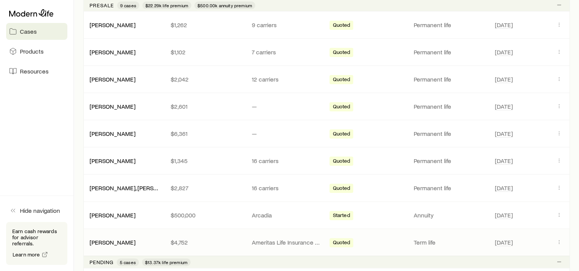
scroll to position [153, 0]
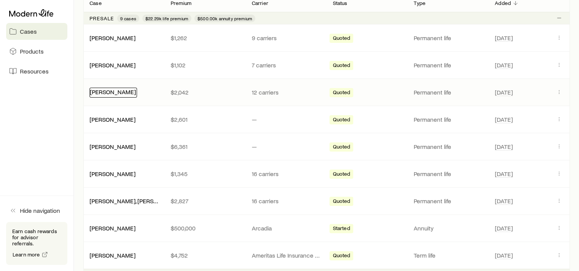
click at [125, 90] on link "[PERSON_NAME]" at bounding box center [113, 91] width 46 height 7
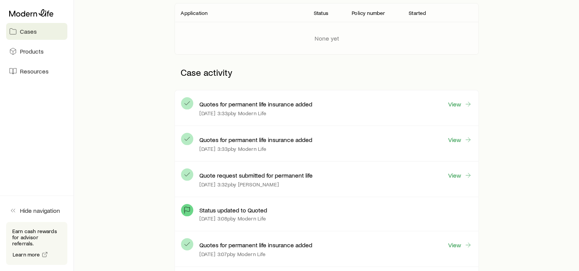
scroll to position [153, 0]
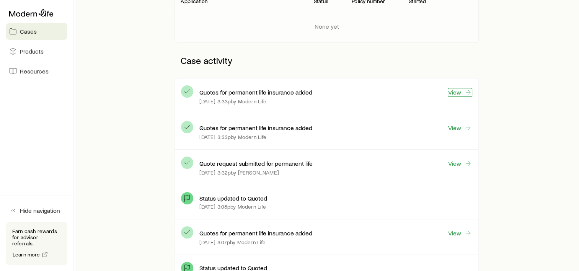
click at [459, 92] on link "View" at bounding box center [460, 92] width 25 height 9
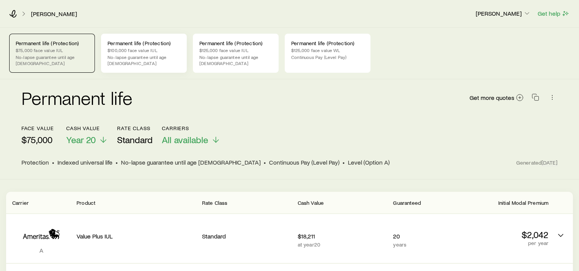
click at [138, 49] on p "$100,000 face value IUL" at bounding box center [144, 50] width 73 height 6
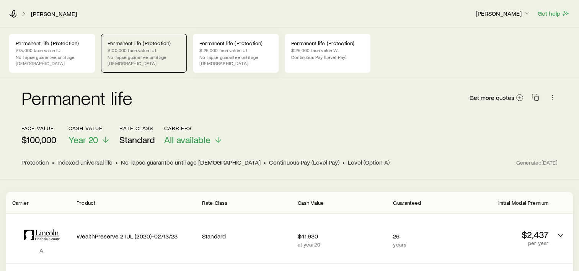
click at [240, 49] on p "$125,000 face value IUL" at bounding box center [235, 50] width 73 height 6
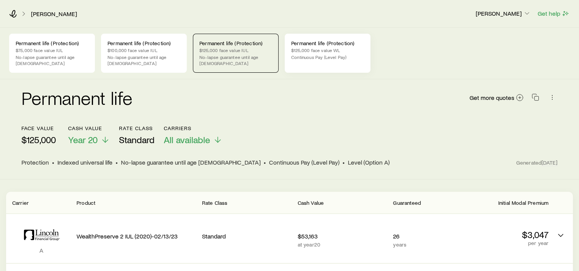
click at [335, 49] on p "$125,000 face value WL" at bounding box center [327, 50] width 73 height 6
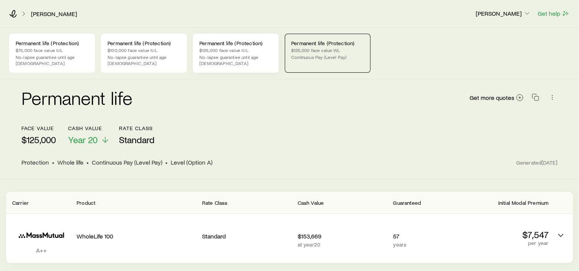
click at [232, 46] on div "Permanent life (Protection) $125,000 face value IUL No-lapse guarantee until ag…" at bounding box center [236, 53] width 86 height 39
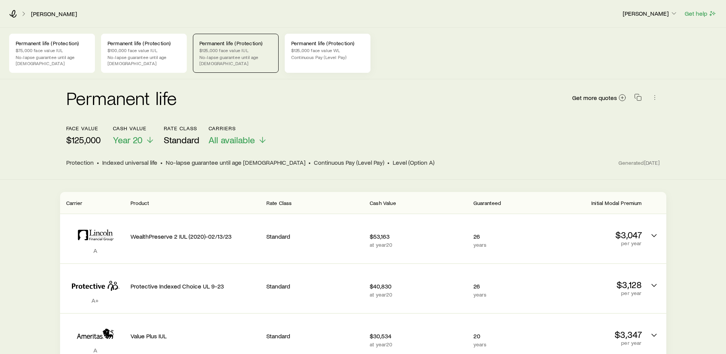
click at [345, 51] on p "$125,000 face value WL" at bounding box center [327, 50] width 73 height 6
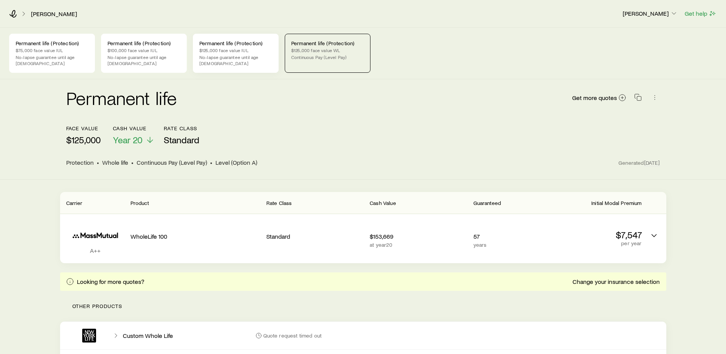
click at [228, 51] on p "$125,000 face value IUL" at bounding box center [235, 50] width 73 height 6
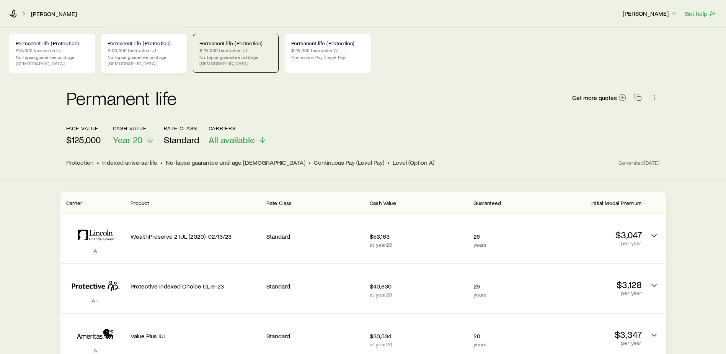
click at [134, 47] on p "$100,000 face value IUL" at bounding box center [144, 50] width 73 height 6
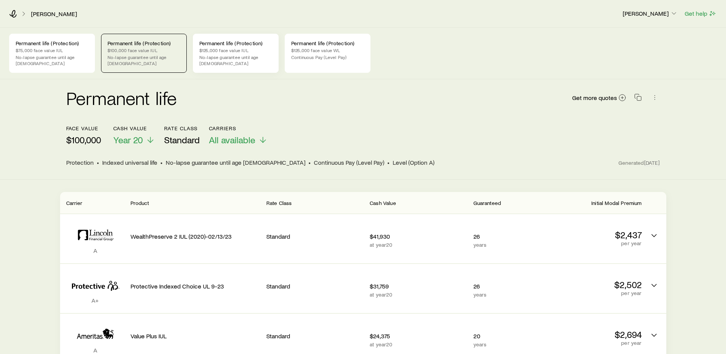
click at [235, 55] on p "No-lapse guarantee until age [DEMOGRAPHIC_DATA]" at bounding box center [235, 60] width 73 height 12
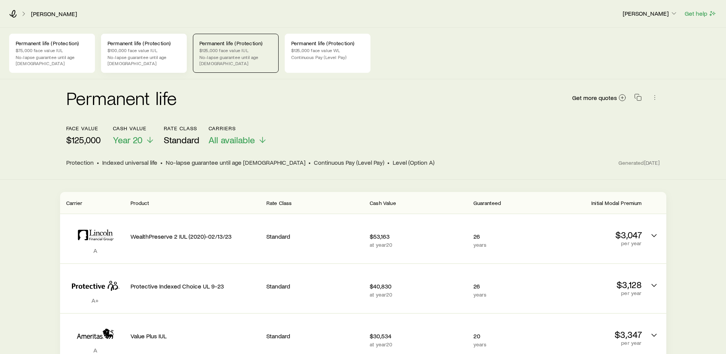
click at [103, 55] on div "Permanent life (Protection) $100,000 face value IUL No-lapse guarantee until ag…" at bounding box center [144, 53] width 86 height 39
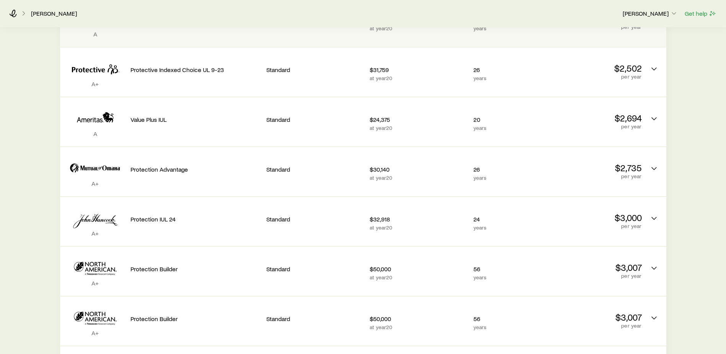
scroll to position [230, 0]
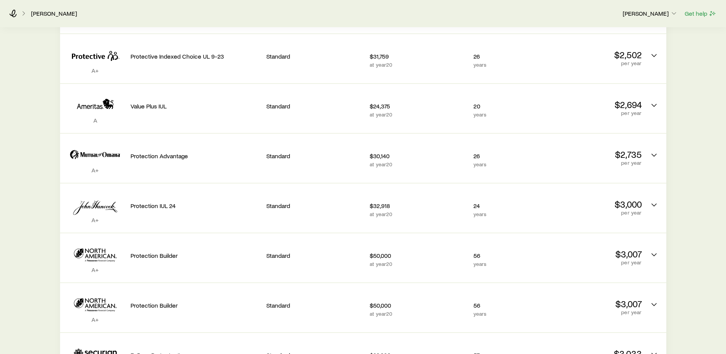
click at [585, 271] on div "Permanent life (Protection) $75,000 face value IUL No-lapse guarantee until age…" at bounding box center [363, 288] width 726 height 981
drag, startPoint x: 681, startPoint y: 314, endPoint x: 13, endPoint y: 294, distance: 668.7
click at [13, 271] on div "Permanent life (Protection) $75,000 face value IUL No-lapse guarantee until age…" at bounding box center [363, 288] width 726 height 981
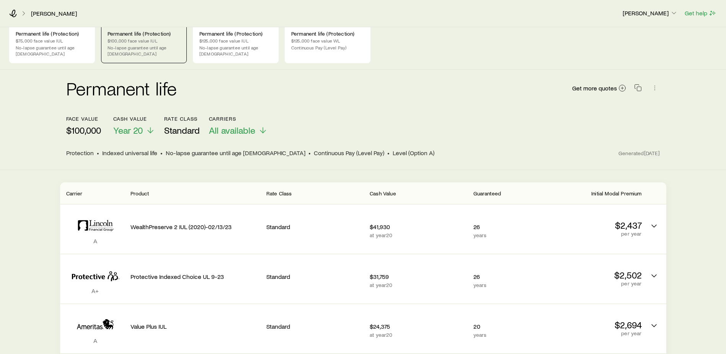
scroll to position [0, 0]
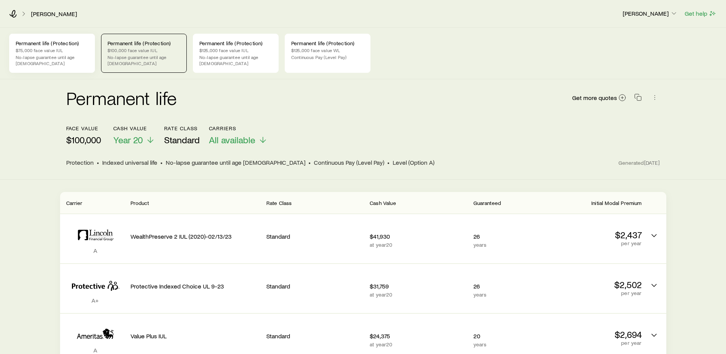
click at [45, 50] on p "$75,000 face value IUL" at bounding box center [52, 50] width 73 height 6
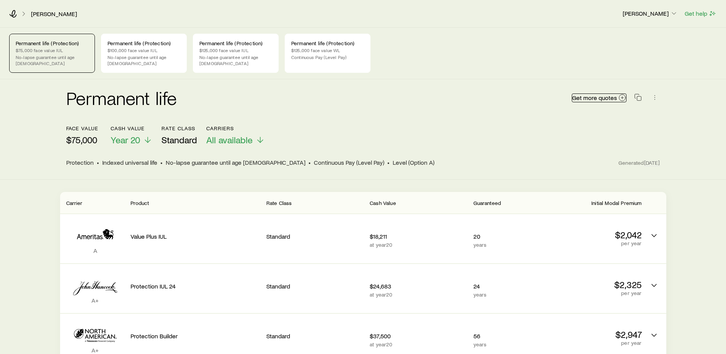
click at [582, 95] on span "Get more quotes" at bounding box center [594, 98] width 45 height 6
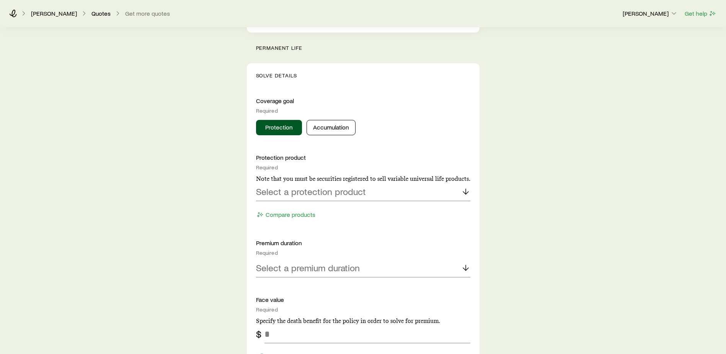
scroll to position [268, 0]
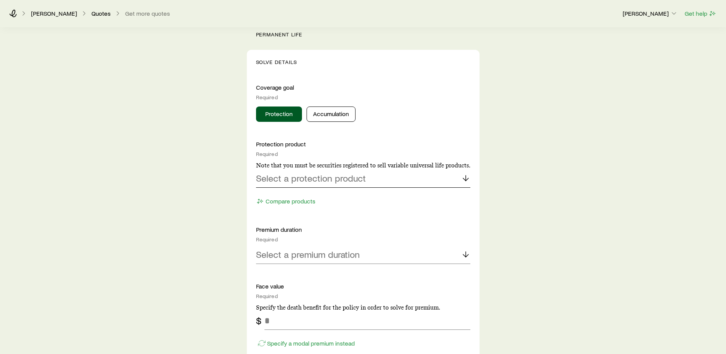
drag, startPoint x: 325, startPoint y: 181, endPoint x: 325, endPoint y: 190, distance: 8.0
click at [325, 181] on p "Select a protection product" at bounding box center [311, 178] width 110 height 11
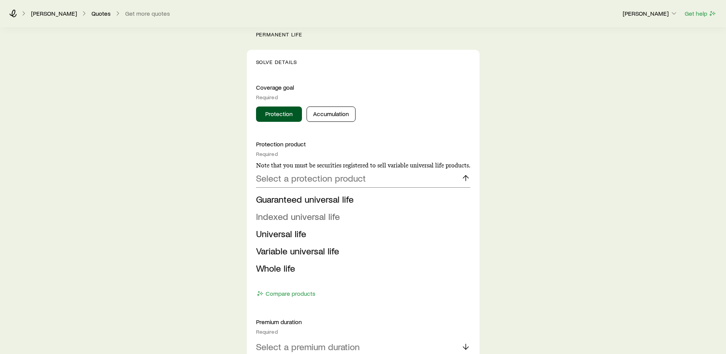
click at [297, 218] on span "Indexed universal life" at bounding box center [298, 216] width 84 height 11
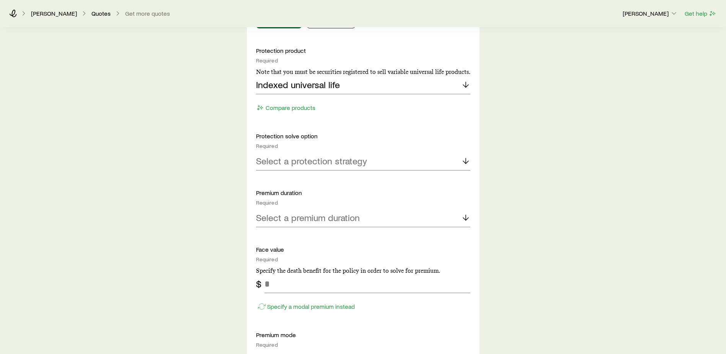
scroll to position [383, 0]
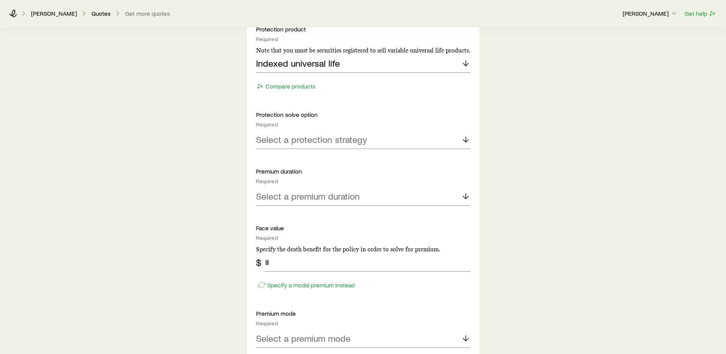
click at [296, 129] on div "Protection solve option Required Select a protection strategy" at bounding box center [363, 130] width 214 height 38
click at [296, 139] on p "Select a protection strategy" at bounding box center [311, 139] width 111 height 11
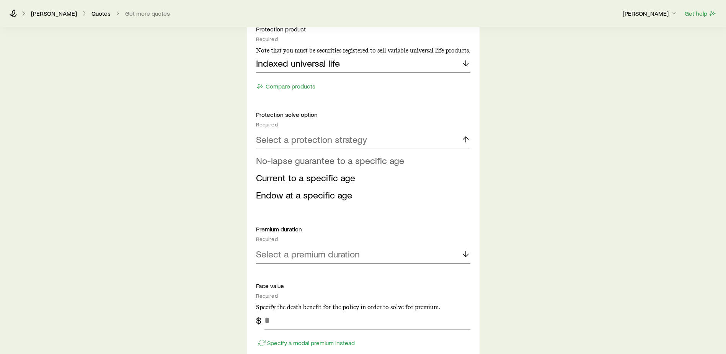
click at [293, 161] on span "No-lapse guarantee to a specific age" at bounding box center [330, 160] width 148 height 11
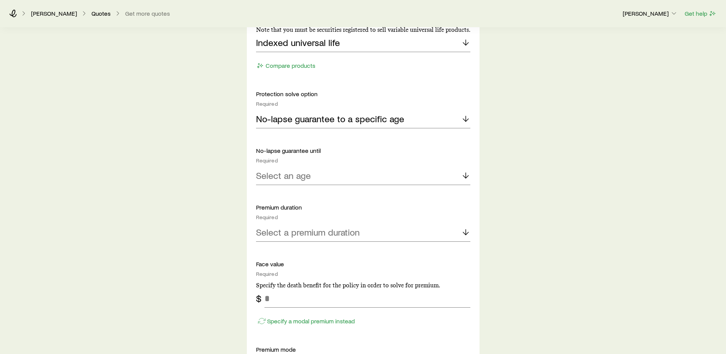
scroll to position [421, 0]
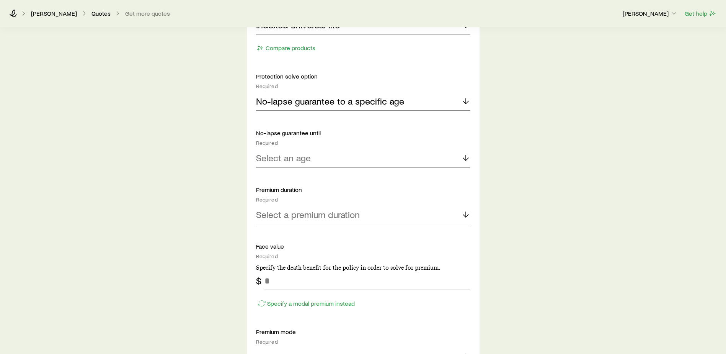
click at [296, 155] on p "Select an age" at bounding box center [283, 157] width 55 height 11
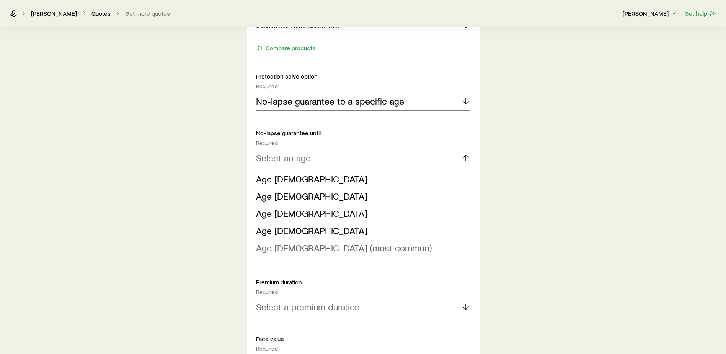
click at [280, 247] on span "Age [DEMOGRAPHIC_DATA] (most common)" at bounding box center [344, 247] width 176 height 11
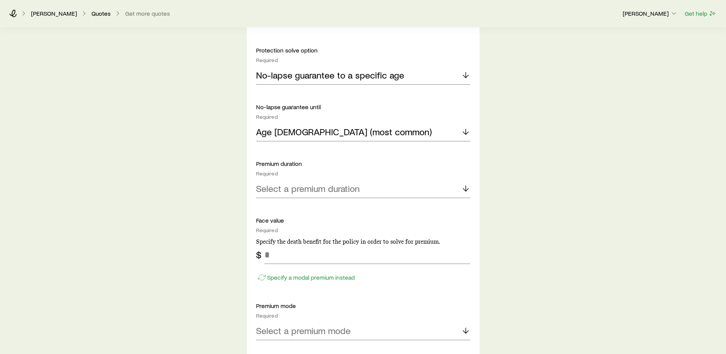
scroll to position [459, 0]
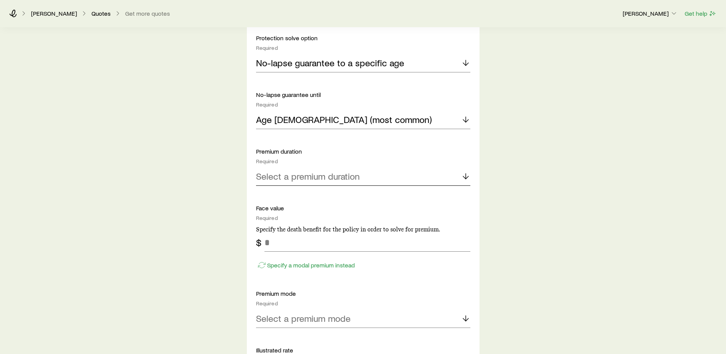
click at [308, 182] on div "Select a premium duration" at bounding box center [363, 176] width 214 height 18
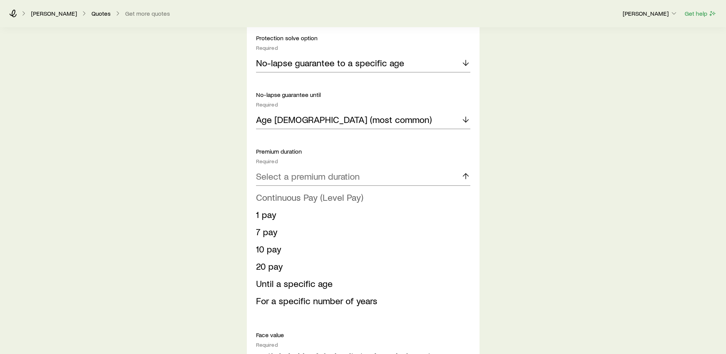
click at [298, 198] on span "Continuous Pay (Level Pay)" at bounding box center [309, 196] width 107 height 11
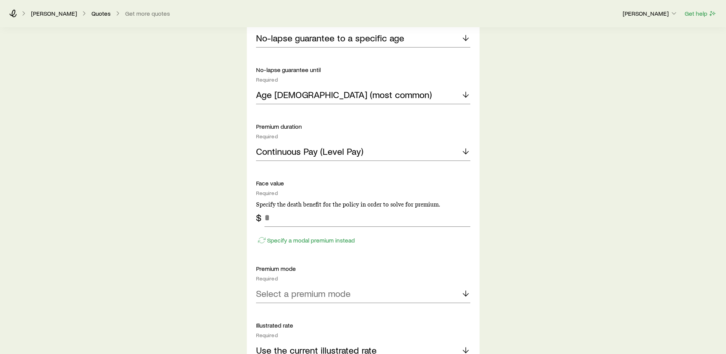
scroll to position [498, 0]
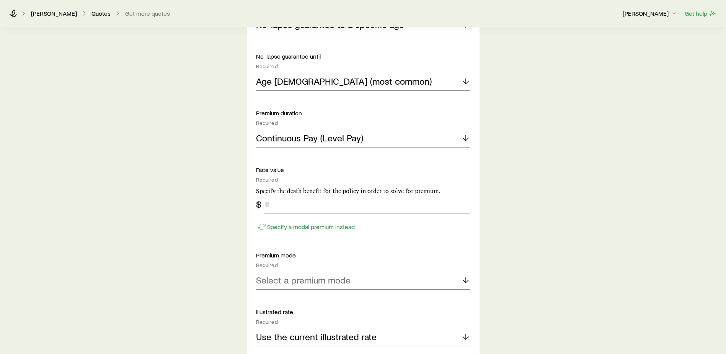
click at [281, 204] on input "tel" at bounding box center [368, 204] width 206 height 18
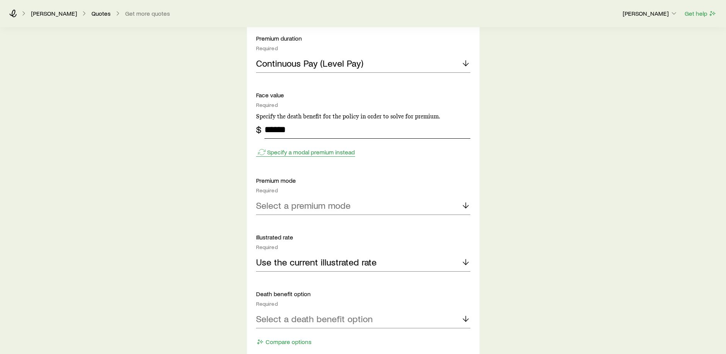
scroll to position [574, 0]
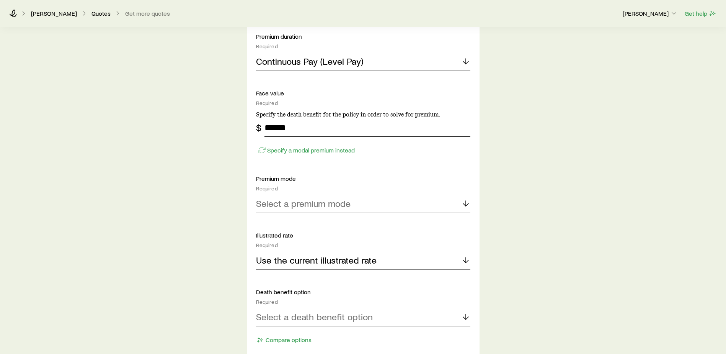
type input "******"
click at [303, 204] on p "Select a premium mode" at bounding box center [303, 203] width 95 height 11
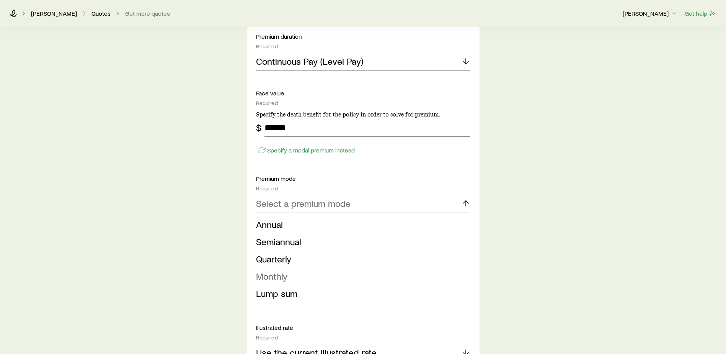
click at [281, 271] on span "Monthly" at bounding box center [271, 275] width 31 height 11
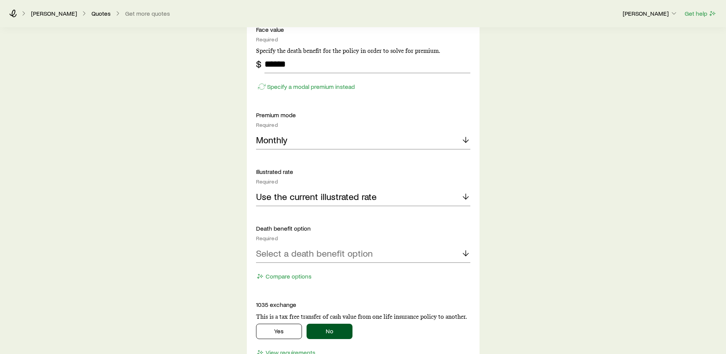
scroll to position [651, 0]
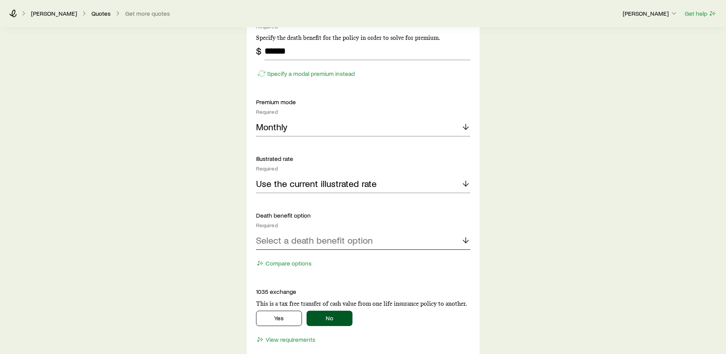
click at [304, 240] on p "Select a death benefit option" at bounding box center [314, 240] width 117 height 11
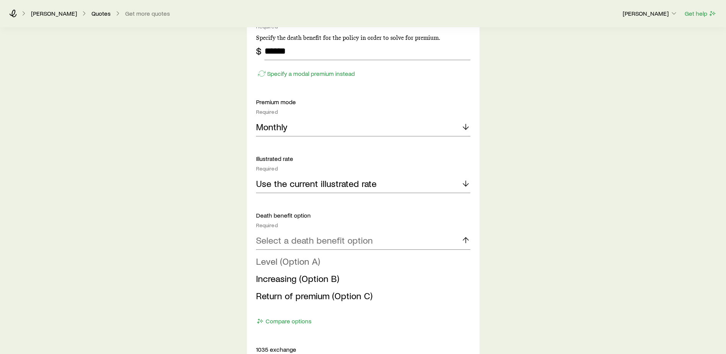
click at [272, 258] on span "Level (Option A)" at bounding box center [288, 260] width 64 height 11
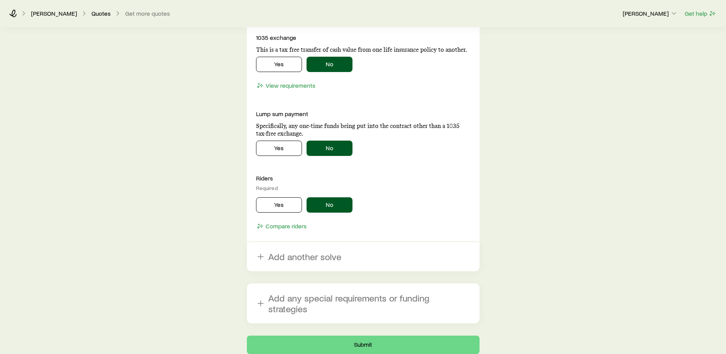
scroll to position [946, 0]
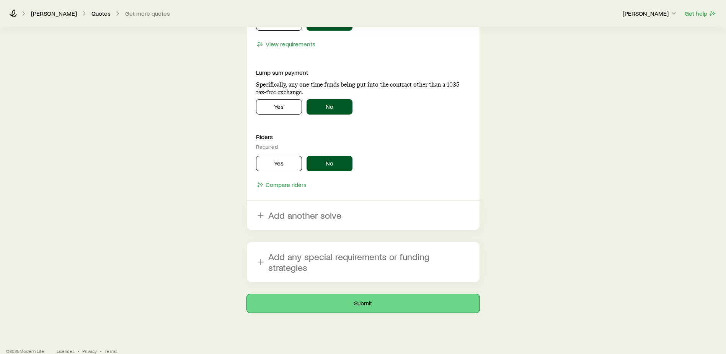
click at [373, 271] on button "Submit" at bounding box center [363, 303] width 233 height 18
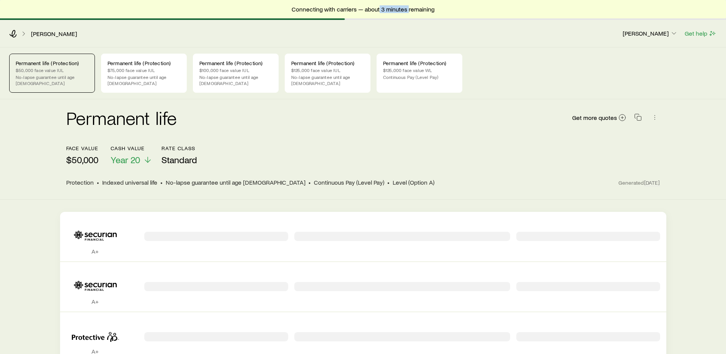
drag, startPoint x: 380, startPoint y: 9, endPoint x: 410, endPoint y: 10, distance: 29.9
click at [410, 10] on span "Connecting with carriers — about 3 minutes remaining" at bounding box center [363, 9] width 143 height 8
drag, startPoint x: 410, startPoint y: 10, endPoint x: 420, endPoint y: 118, distance: 108.1
click at [420, 118] on div "Permanent life Get more quotes" at bounding box center [363, 122] width 594 height 28
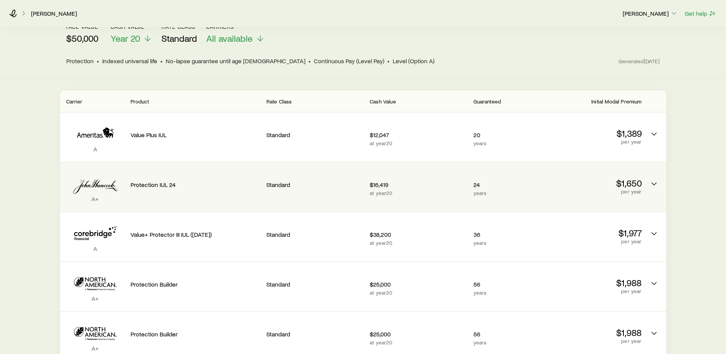
scroll to position [115, 0]
